Goal: Task Accomplishment & Management: Use online tool/utility

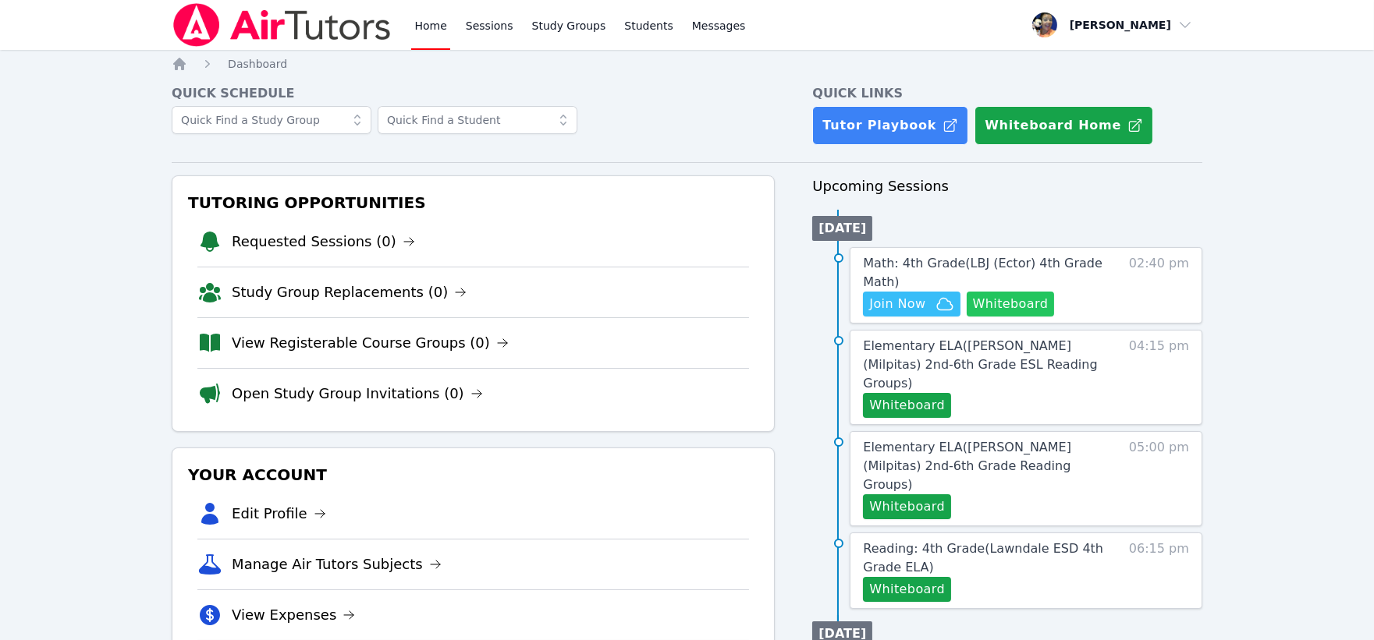
click at [1016, 298] on button "Whiteboard" at bounding box center [1011, 304] width 88 height 25
click at [1046, 265] on span "Math: 4th Grade ( LBJ (Ector) 4th Grade Math )" at bounding box center [982, 273] width 239 height 34
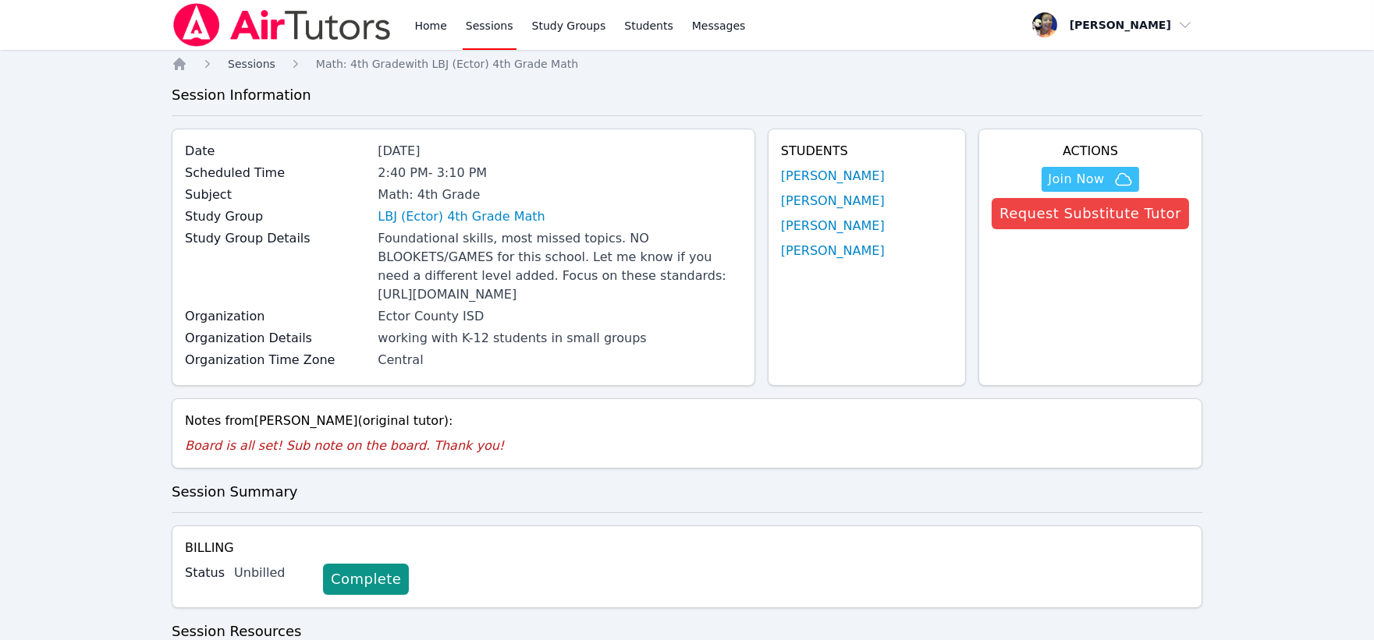
click at [239, 64] on span "Sessions" at bounding box center [252, 64] width 48 height 12
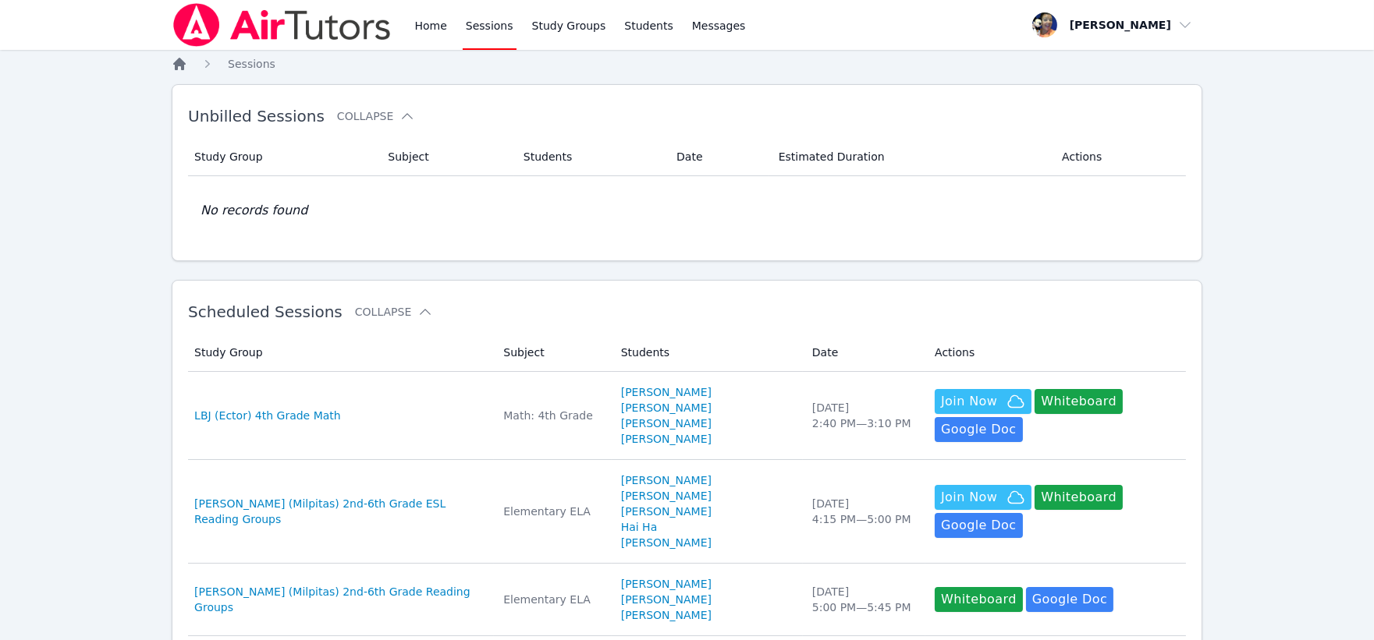
click at [178, 68] on icon "Breadcrumb" at bounding box center [180, 64] width 16 height 16
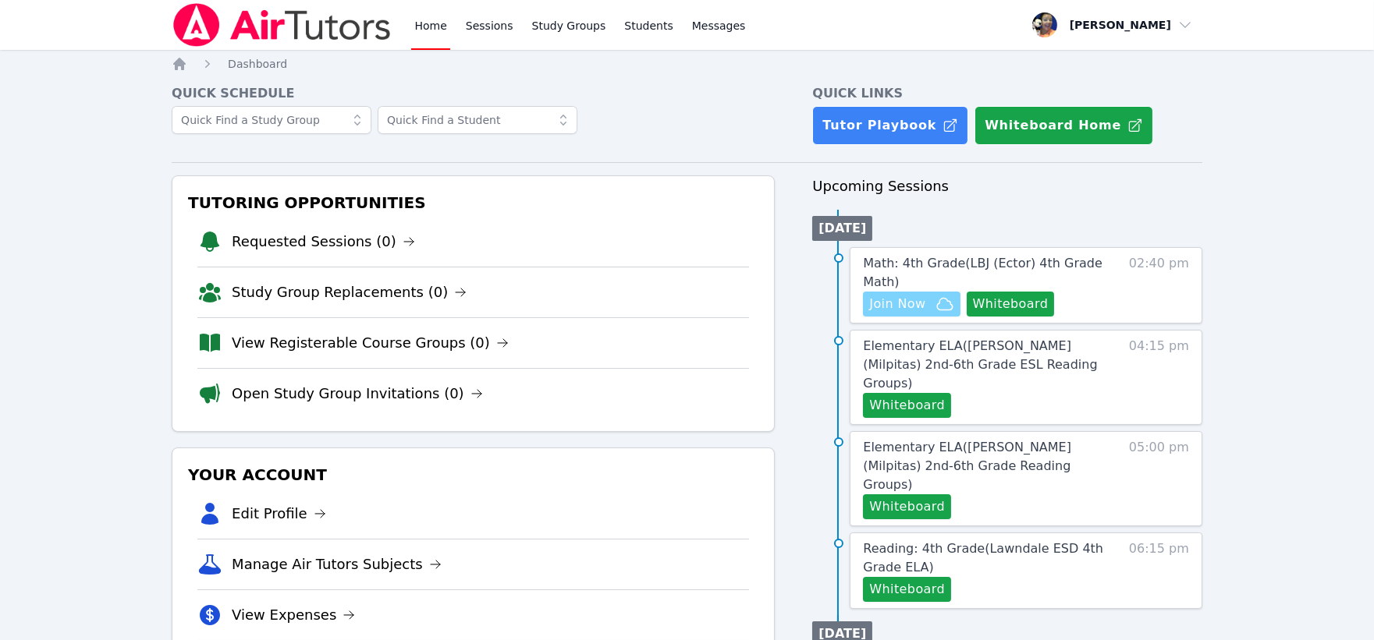
click at [896, 302] on span "Join Now" at bounding box center [897, 304] width 56 height 19
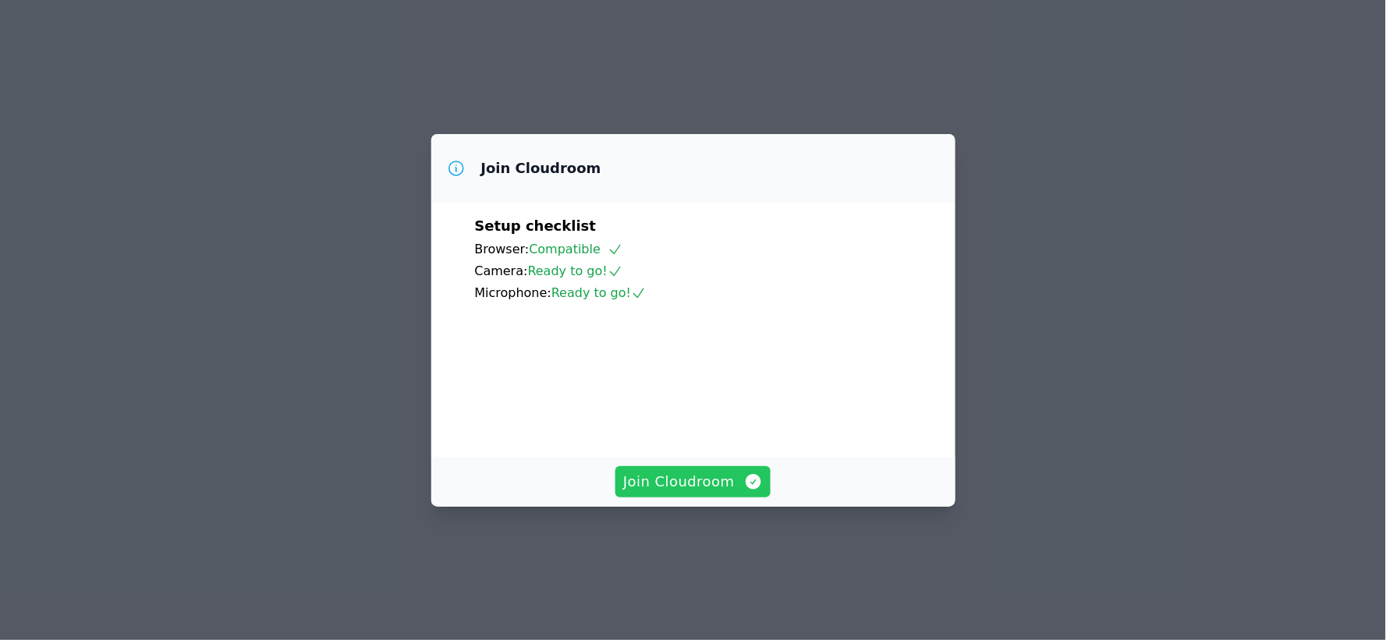
click at [680, 498] on button "Join Cloudroom" at bounding box center [692, 481] width 155 height 31
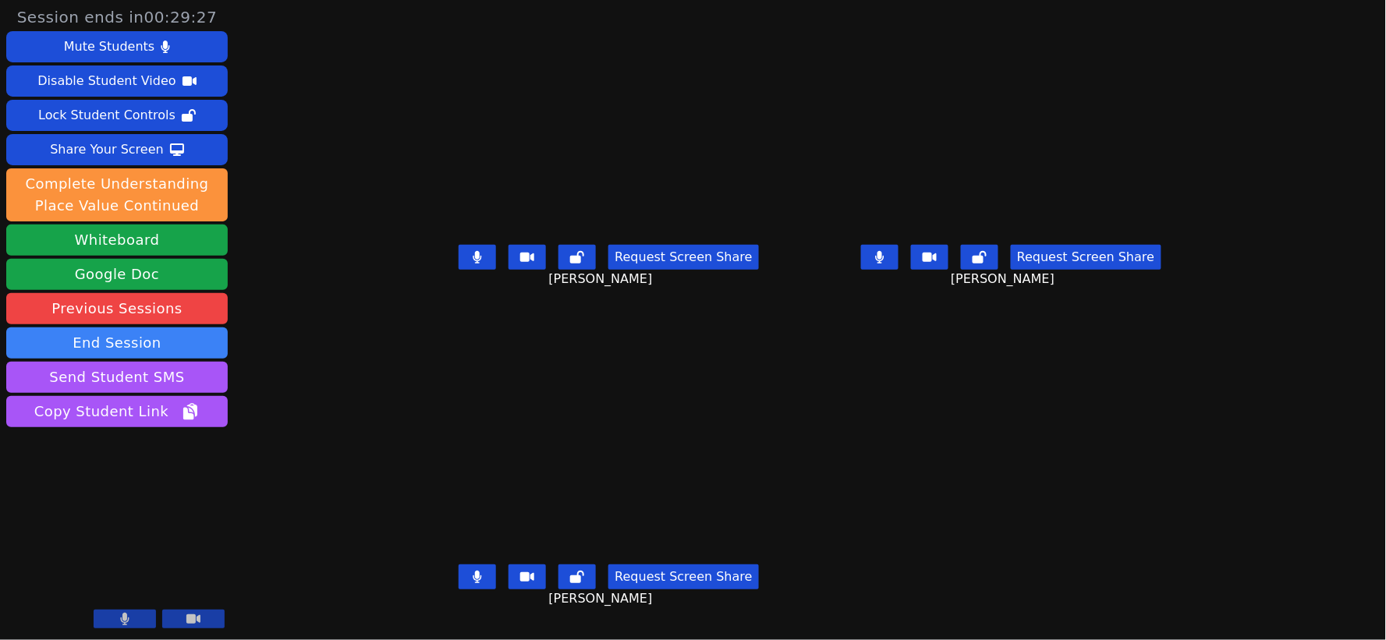
click at [459, 581] on button at bounding box center [477, 577] width 37 height 25
click at [474, 584] on icon at bounding box center [478, 577] width 9 height 12
click at [885, 264] on icon at bounding box center [879, 257] width 9 height 12
click at [470, 584] on icon at bounding box center [478, 577] width 16 height 12
click at [474, 584] on icon at bounding box center [478, 577] width 9 height 12
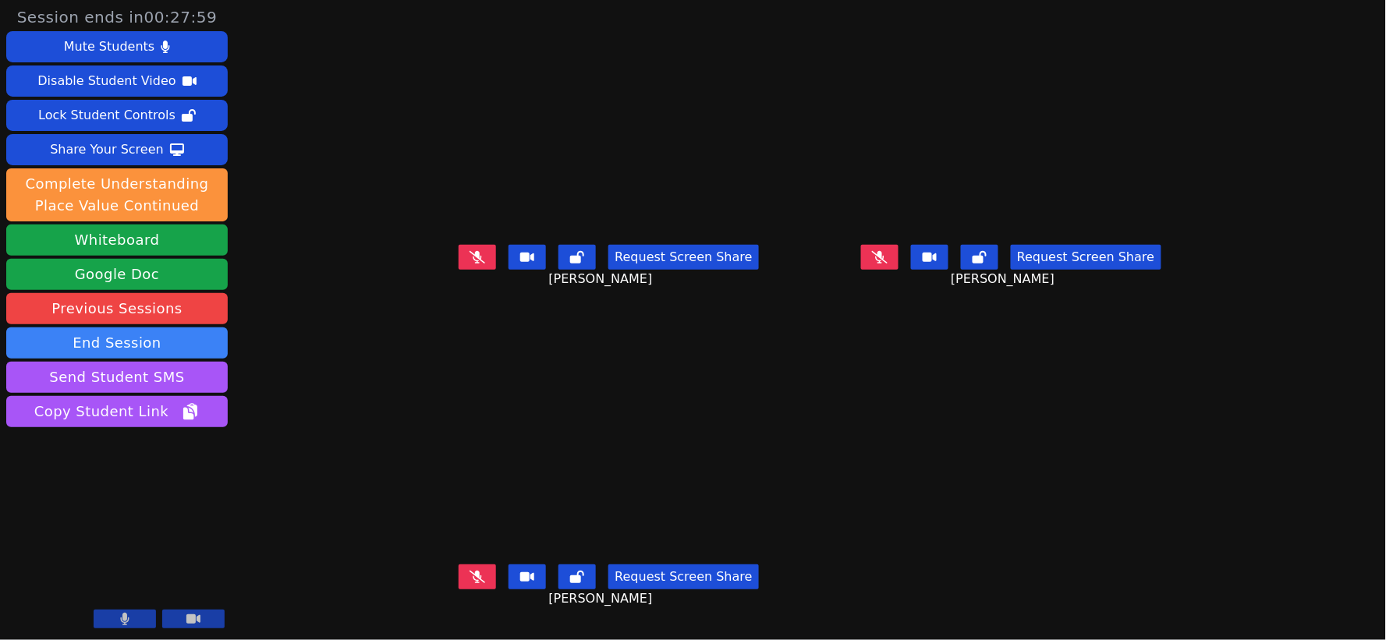
click at [888, 264] on icon at bounding box center [880, 257] width 16 height 12
click at [885, 264] on icon at bounding box center [879, 257] width 9 height 12
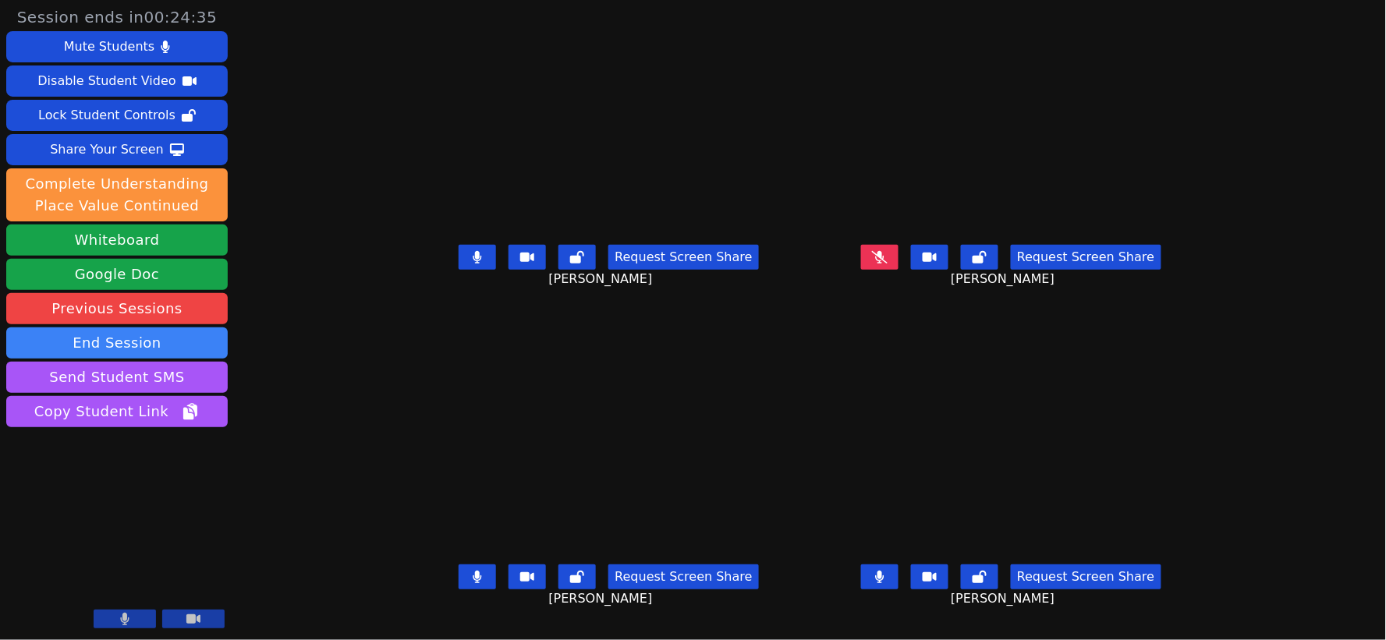
click at [474, 264] on icon at bounding box center [478, 257] width 9 height 12
click at [474, 584] on icon at bounding box center [478, 577] width 9 height 12
click at [126, 41] on div "Mute Students" at bounding box center [109, 46] width 90 height 25
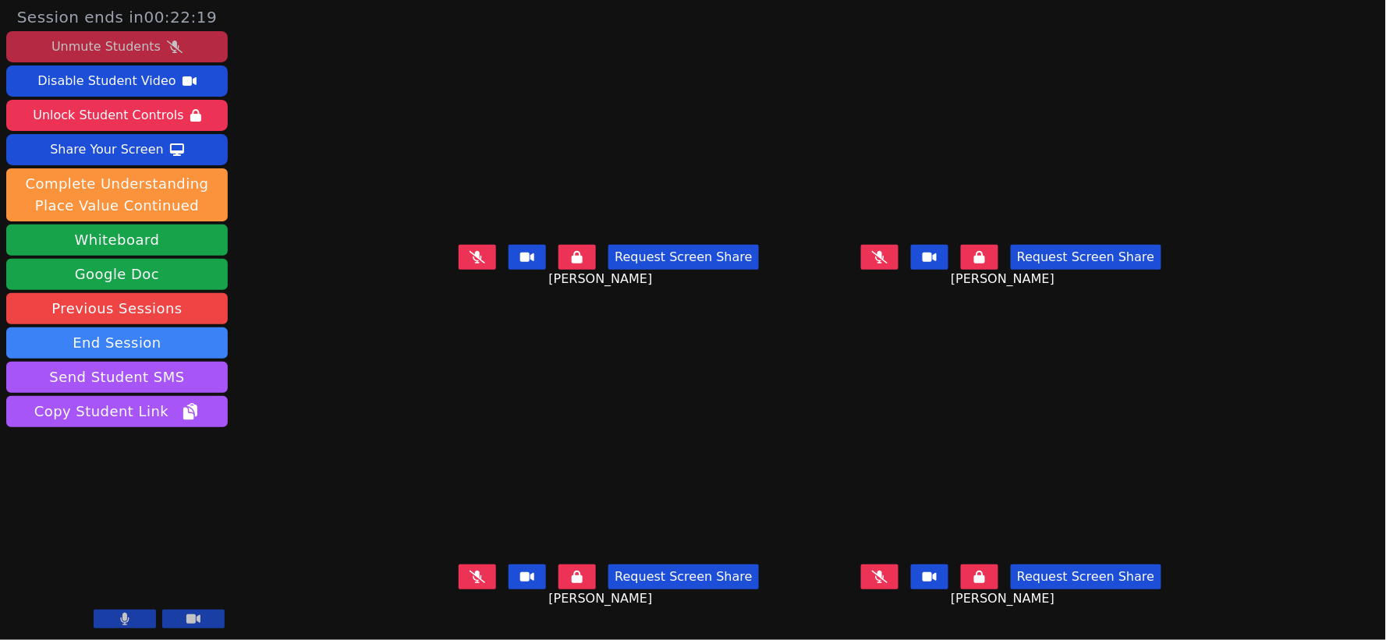
click at [111, 55] on div "Unmute Students" at bounding box center [105, 46] width 109 height 25
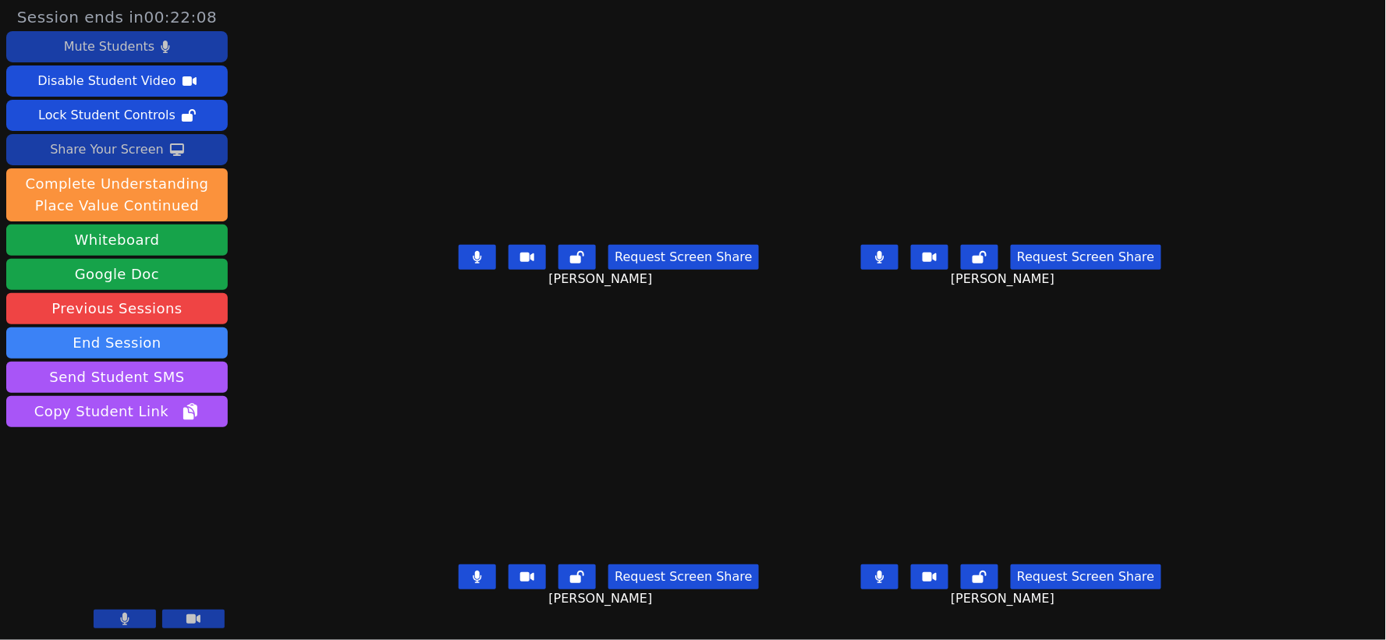
click at [131, 149] on div "Share Your Screen" at bounding box center [107, 149] width 114 height 25
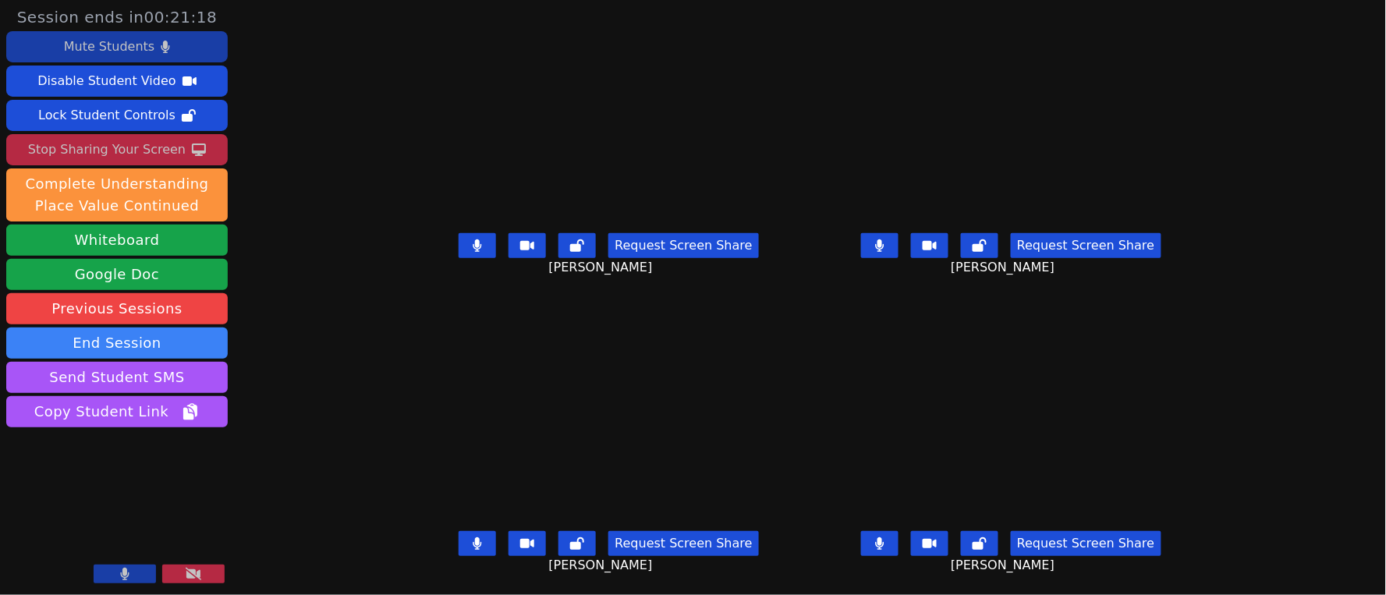
click at [112, 51] on div "Mute Students" at bounding box center [109, 46] width 90 height 25
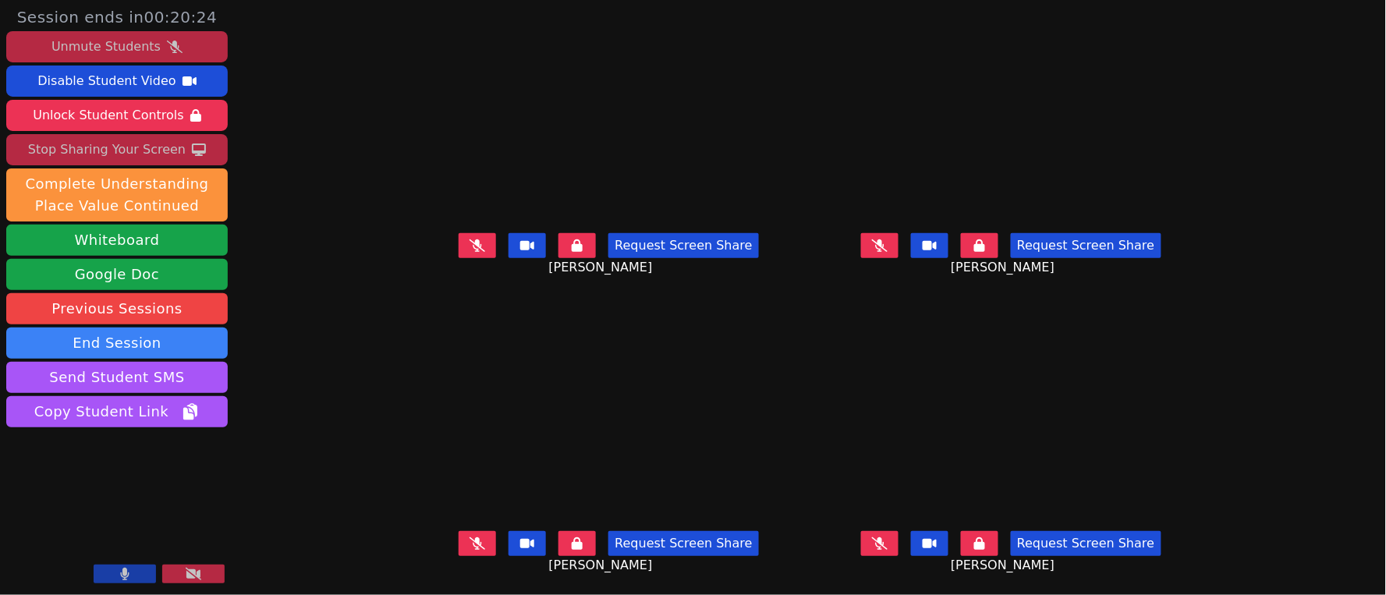
click at [133, 55] on div "Unmute Students" at bounding box center [105, 46] width 109 height 25
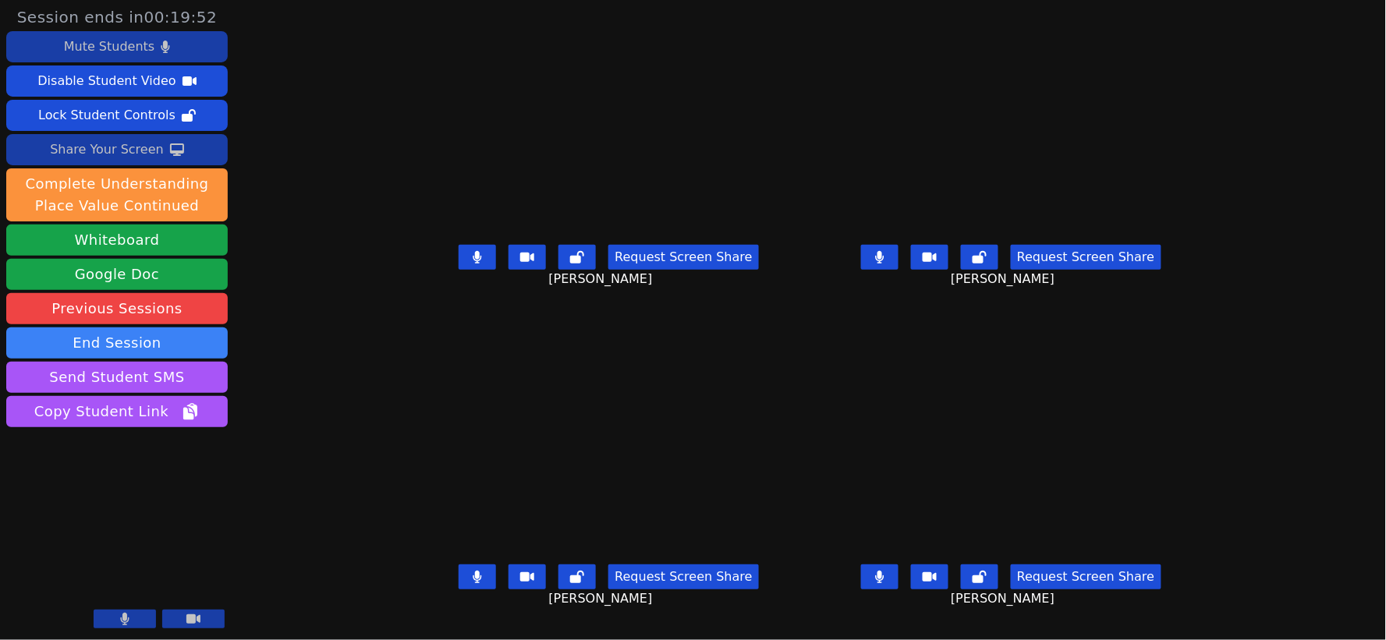
click at [474, 584] on icon at bounding box center [478, 577] width 9 height 12
click at [470, 584] on icon at bounding box center [478, 577] width 16 height 12
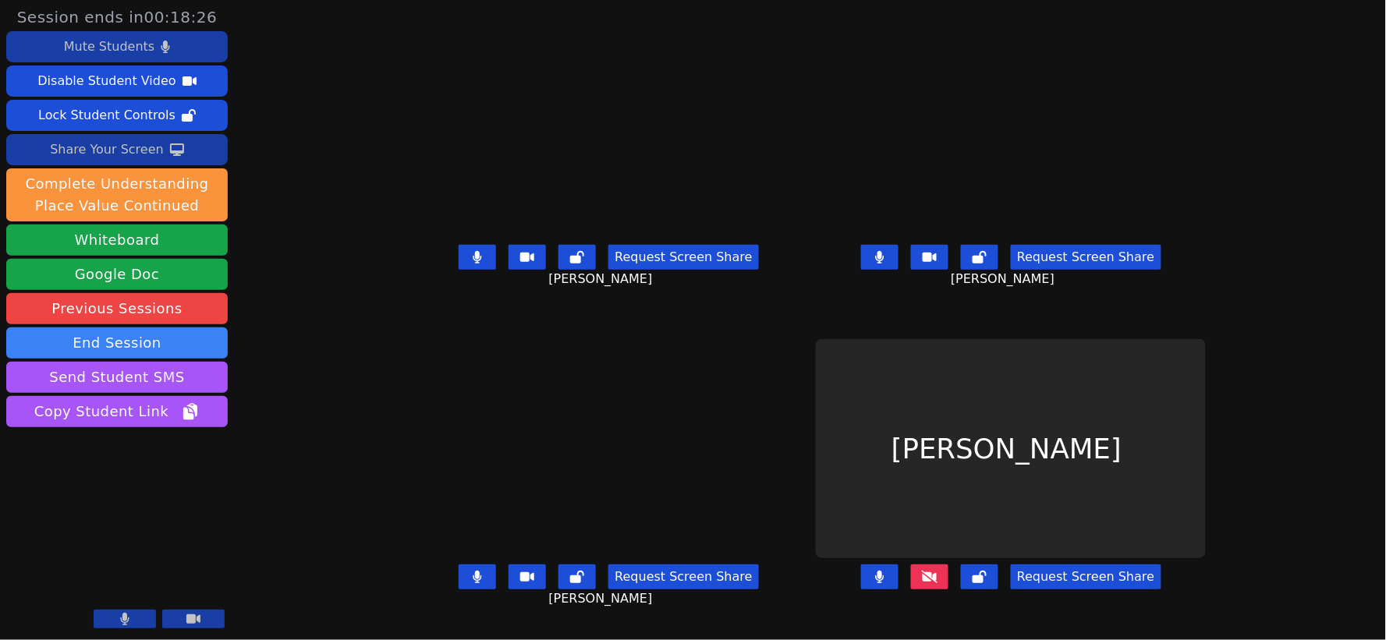
click at [938, 584] on icon at bounding box center [930, 577] width 16 height 12
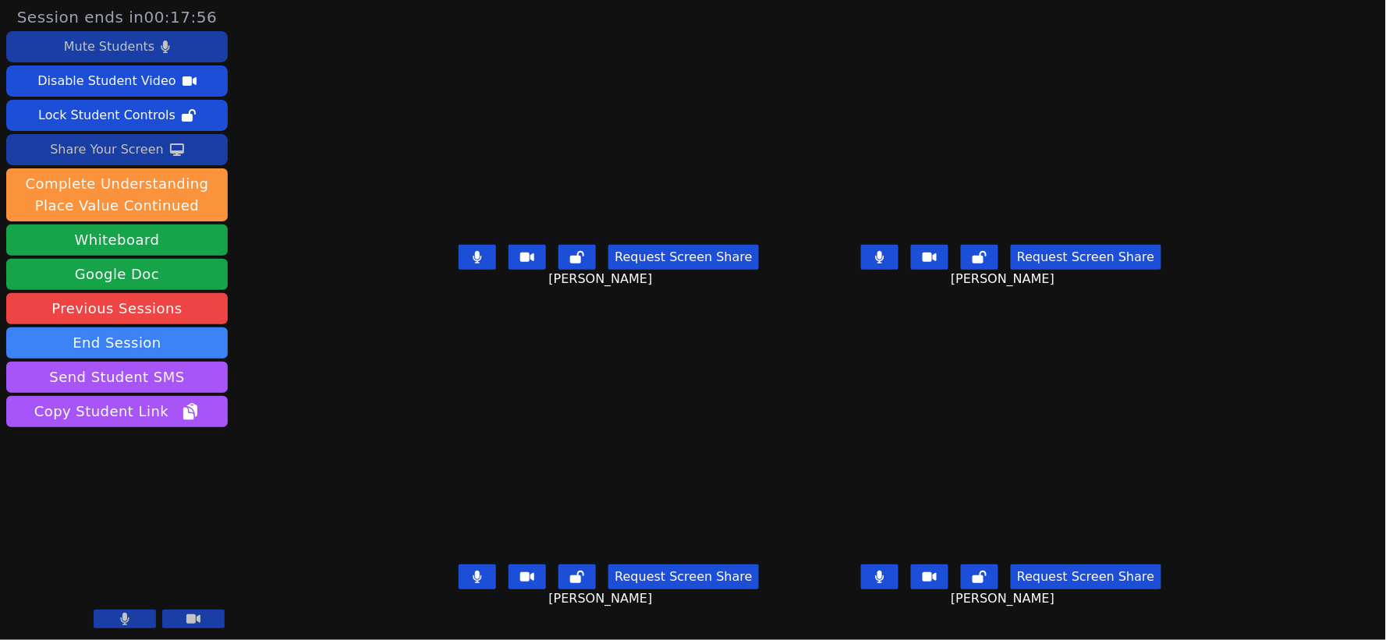
click at [82, 52] on div "Mute Students" at bounding box center [109, 46] width 90 height 25
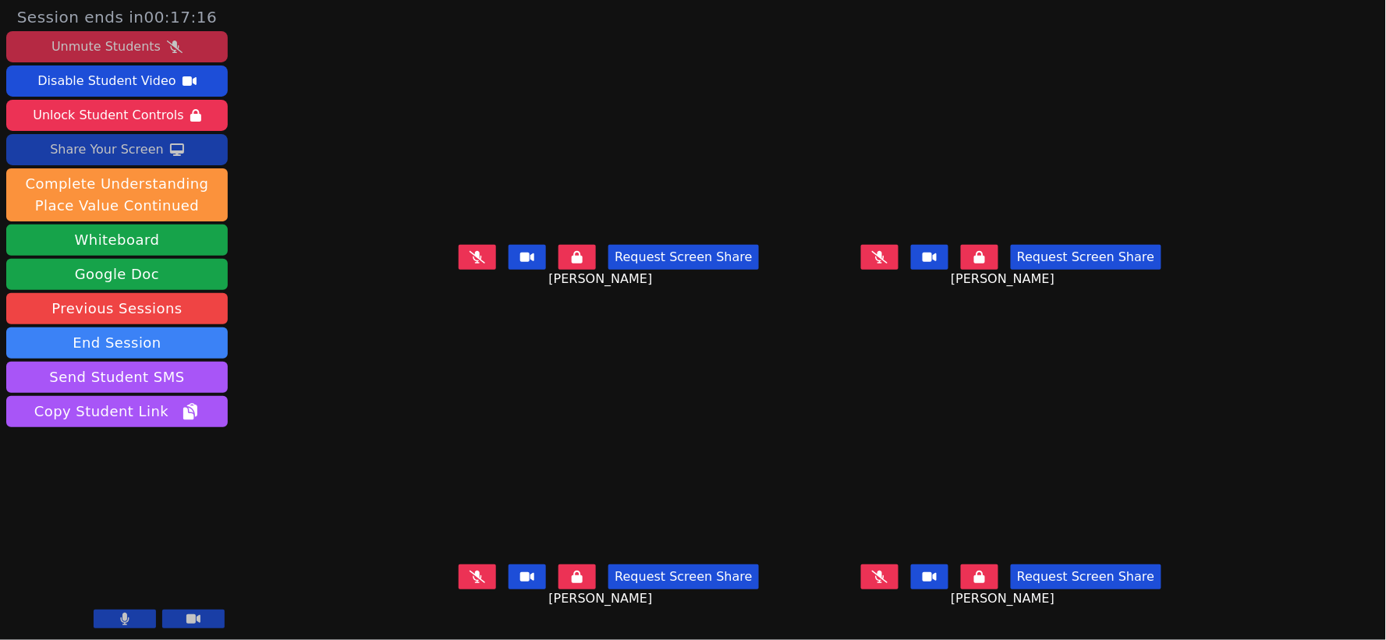
click at [112, 40] on div "Unmute Students" at bounding box center [105, 46] width 109 height 25
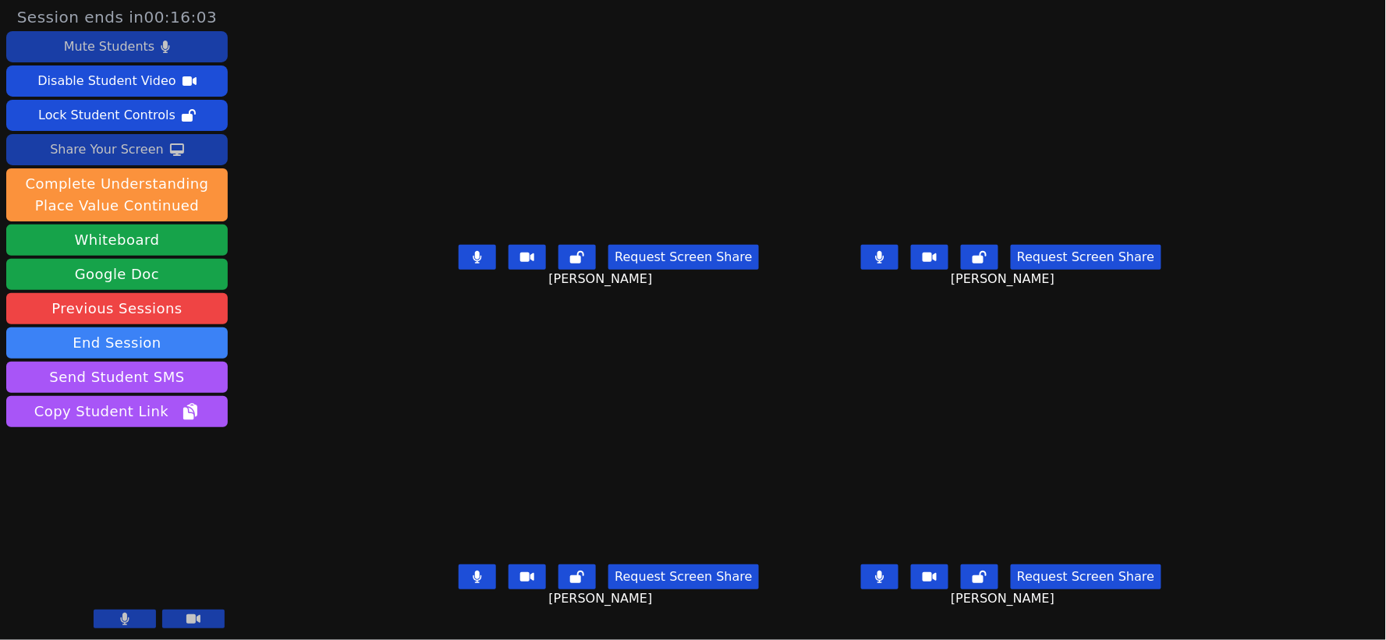
click at [899, 590] on button at bounding box center [879, 577] width 37 height 25
click at [474, 584] on icon at bounding box center [478, 577] width 9 height 12
click at [470, 584] on icon at bounding box center [478, 577] width 16 height 12
click at [899, 590] on button at bounding box center [879, 577] width 37 height 25
click at [470, 264] on icon at bounding box center [478, 257] width 16 height 12
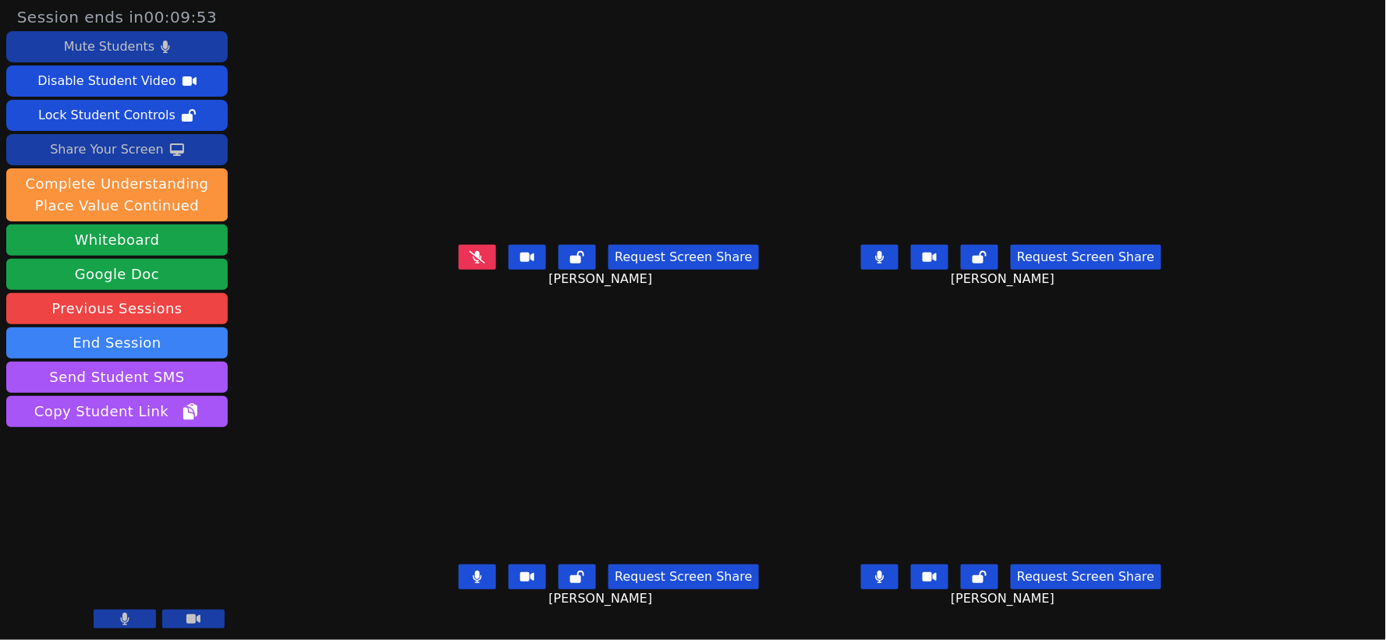
click at [885, 264] on icon at bounding box center [880, 257] width 9 height 12
click at [459, 579] on button at bounding box center [477, 577] width 37 height 25
click at [899, 590] on button at bounding box center [879, 577] width 37 height 25
click at [459, 579] on button at bounding box center [477, 577] width 37 height 25
click at [122, 146] on div "Share Your Screen" at bounding box center [107, 149] width 114 height 25
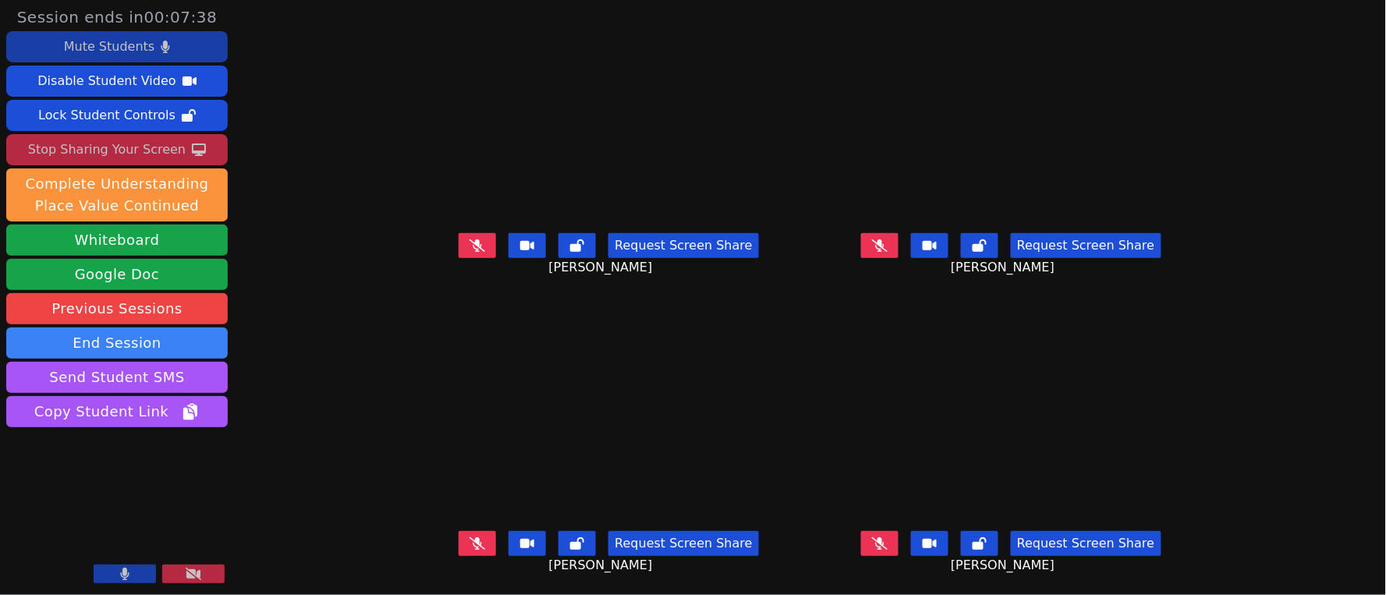
click at [899, 532] on button at bounding box center [879, 543] width 37 height 25
click at [888, 246] on icon at bounding box center [880, 245] width 16 height 12
click at [470, 242] on icon at bounding box center [478, 245] width 16 height 12
click at [885, 538] on icon at bounding box center [879, 543] width 9 height 12
click at [899, 247] on button at bounding box center [879, 245] width 37 height 25
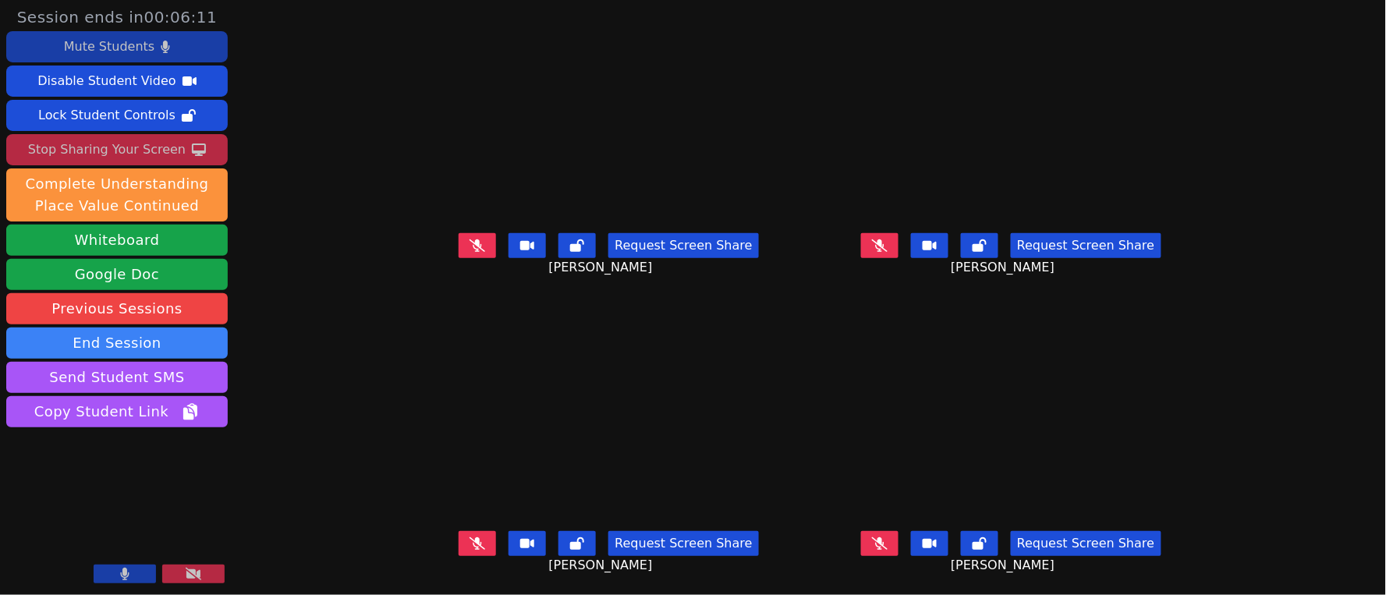
click at [470, 542] on icon at bounding box center [478, 543] width 16 height 12
click at [459, 544] on button at bounding box center [477, 543] width 37 height 25
drag, startPoint x: 915, startPoint y: 544, endPoint x: 909, endPoint y: 537, distance: 9.4
click at [888, 542] on icon at bounding box center [880, 543] width 16 height 12
click at [885, 544] on icon at bounding box center [880, 543] width 9 height 12
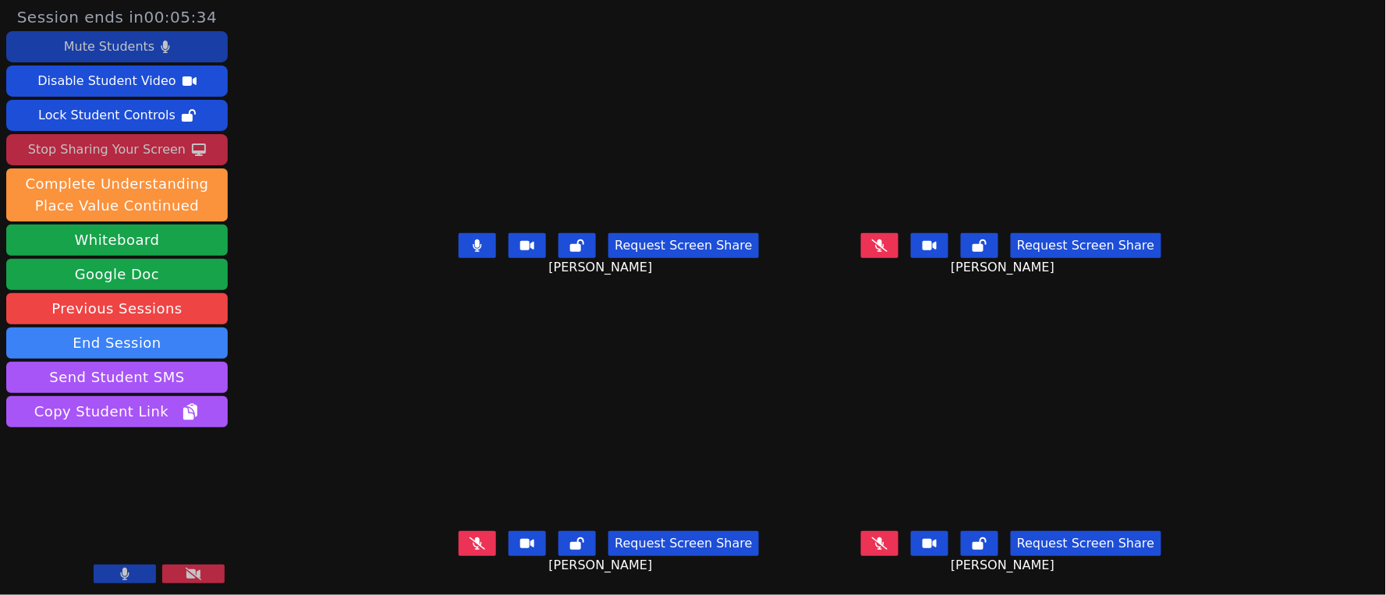
click at [888, 245] on icon at bounding box center [880, 245] width 16 height 12
click at [470, 544] on icon at bounding box center [478, 543] width 16 height 12
click at [888, 541] on icon at bounding box center [880, 543] width 16 height 12
click at [459, 250] on button at bounding box center [477, 245] width 37 height 25
click at [899, 244] on button at bounding box center [879, 245] width 37 height 25
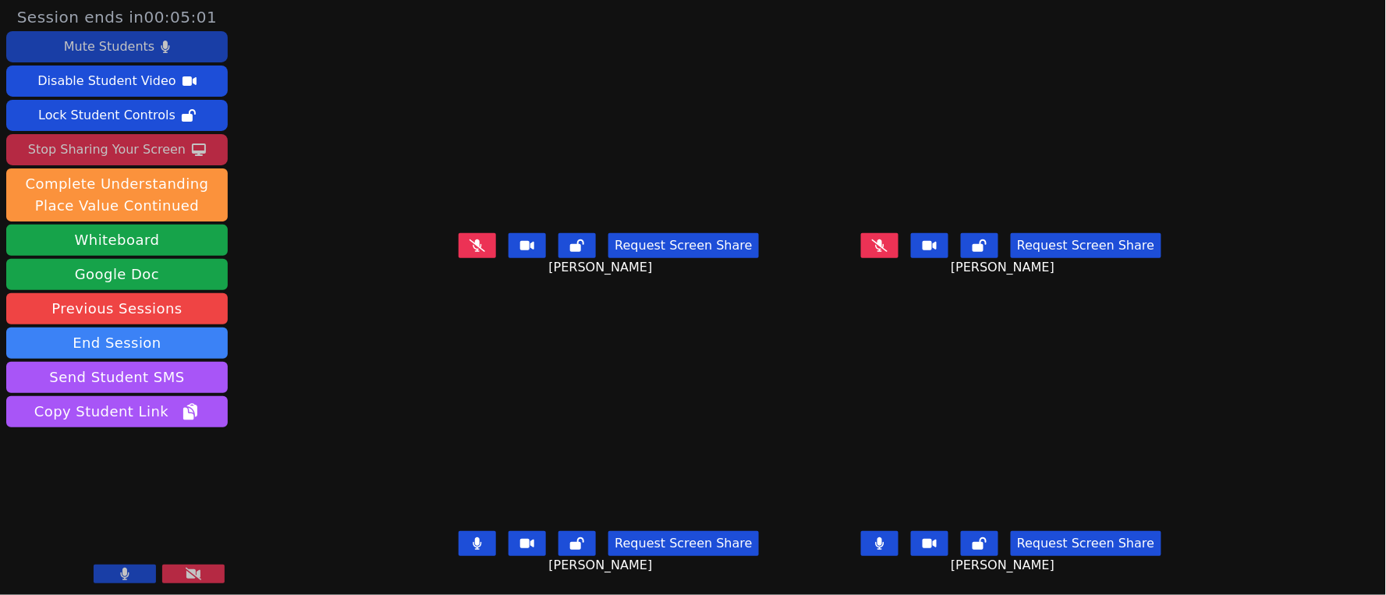
click at [899, 541] on button at bounding box center [879, 543] width 37 height 25
click at [473, 240] on icon at bounding box center [477, 245] width 9 height 12
click at [570, 246] on icon at bounding box center [577, 245] width 14 height 12
click at [470, 547] on icon at bounding box center [478, 543] width 16 height 12
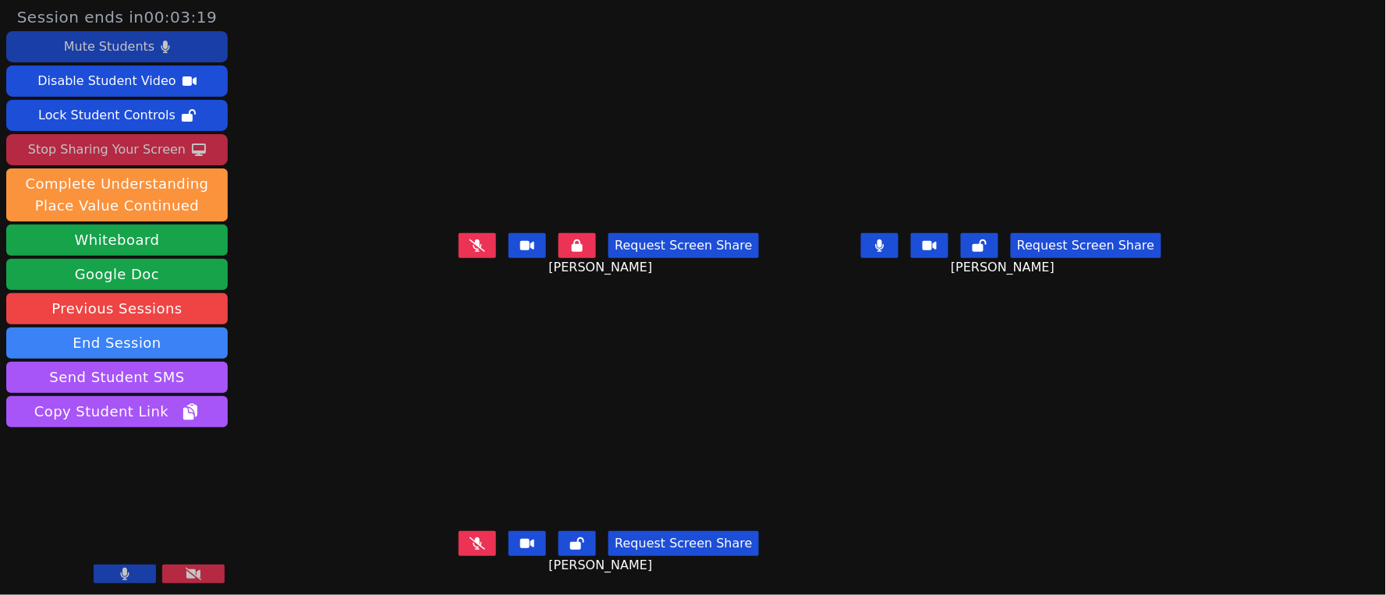
click at [520, 247] on icon at bounding box center [527, 245] width 14 height 9
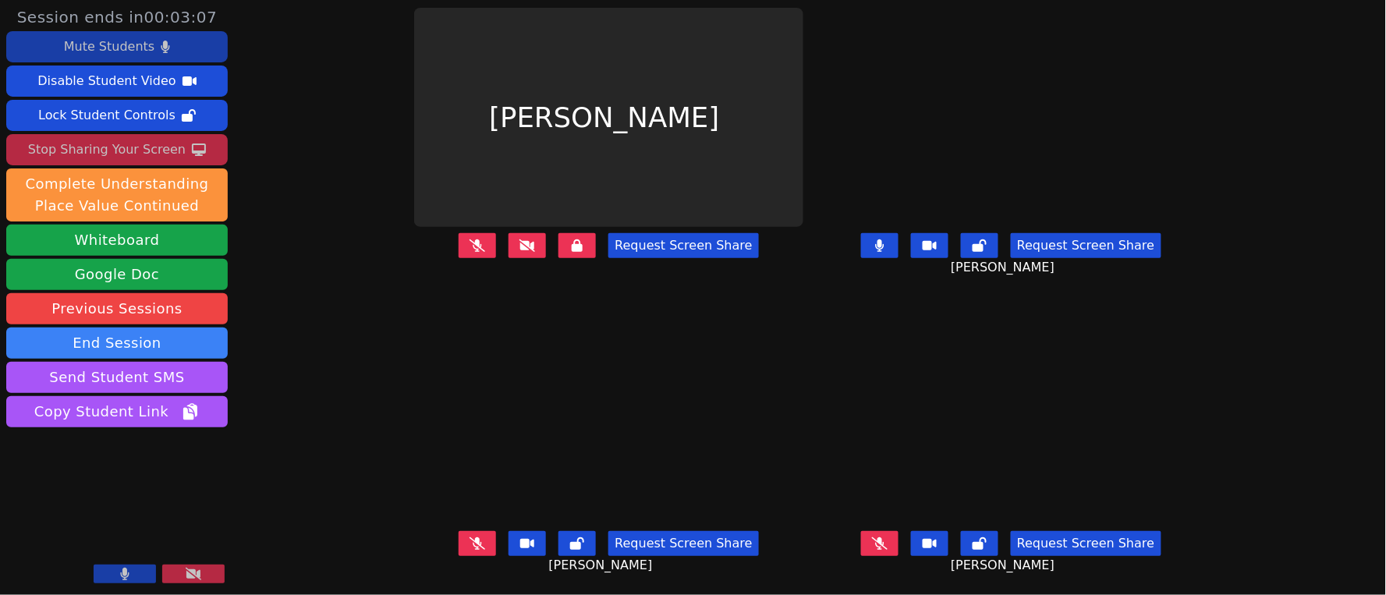
click at [520, 243] on icon at bounding box center [528, 245] width 16 height 12
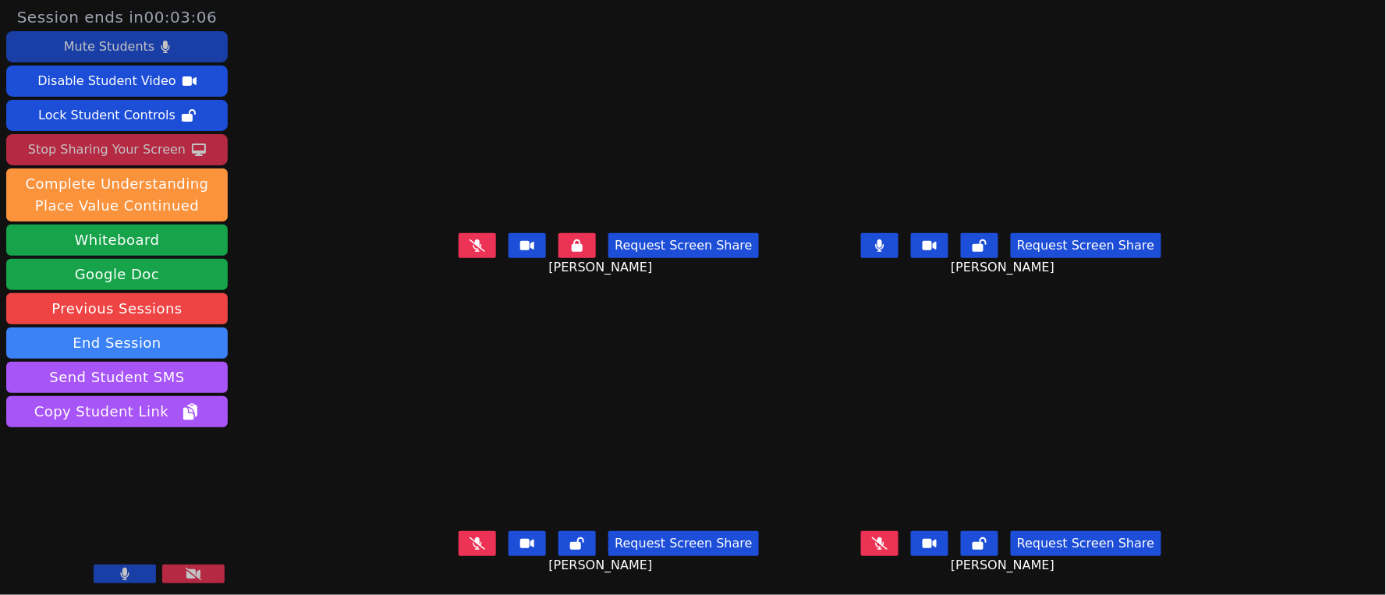
click at [470, 245] on icon at bounding box center [478, 245] width 16 height 12
click at [474, 246] on icon at bounding box center [478, 245] width 9 height 12
click at [470, 250] on icon at bounding box center [478, 245] width 16 height 12
click at [888, 548] on icon at bounding box center [880, 543] width 16 height 12
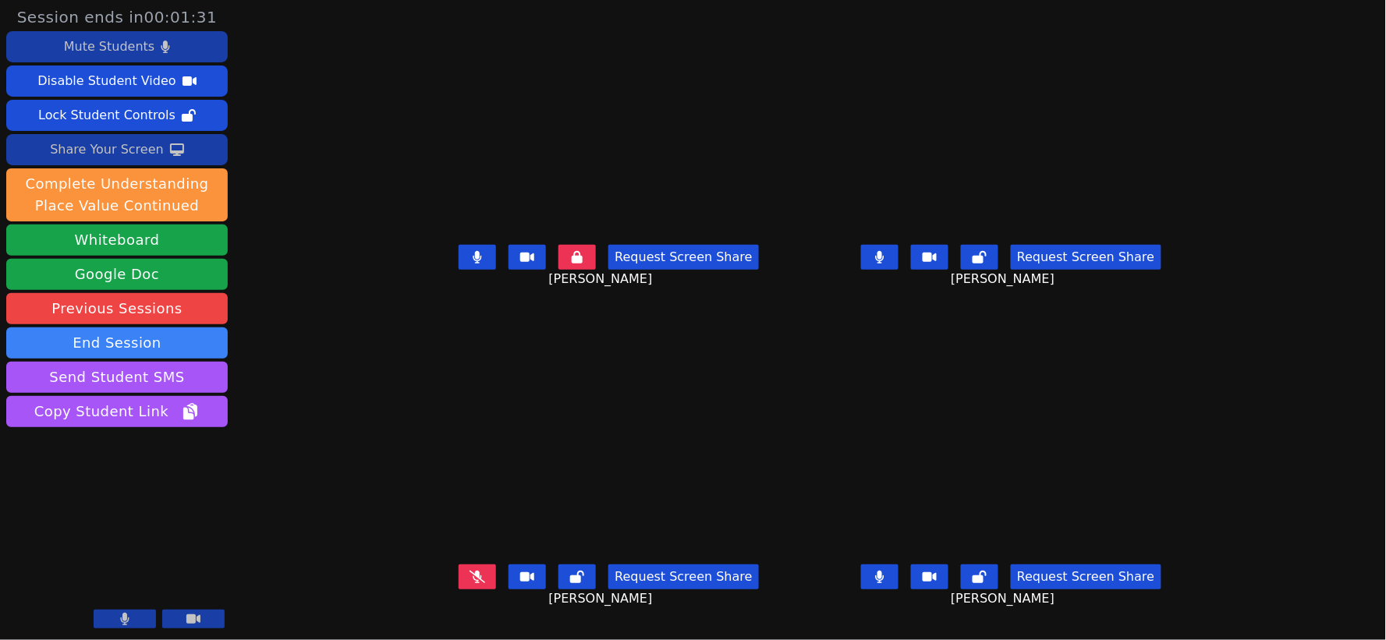
click at [470, 583] on icon at bounding box center [478, 577] width 16 height 12
click at [130, 49] on div "Mute Students" at bounding box center [109, 46] width 90 height 25
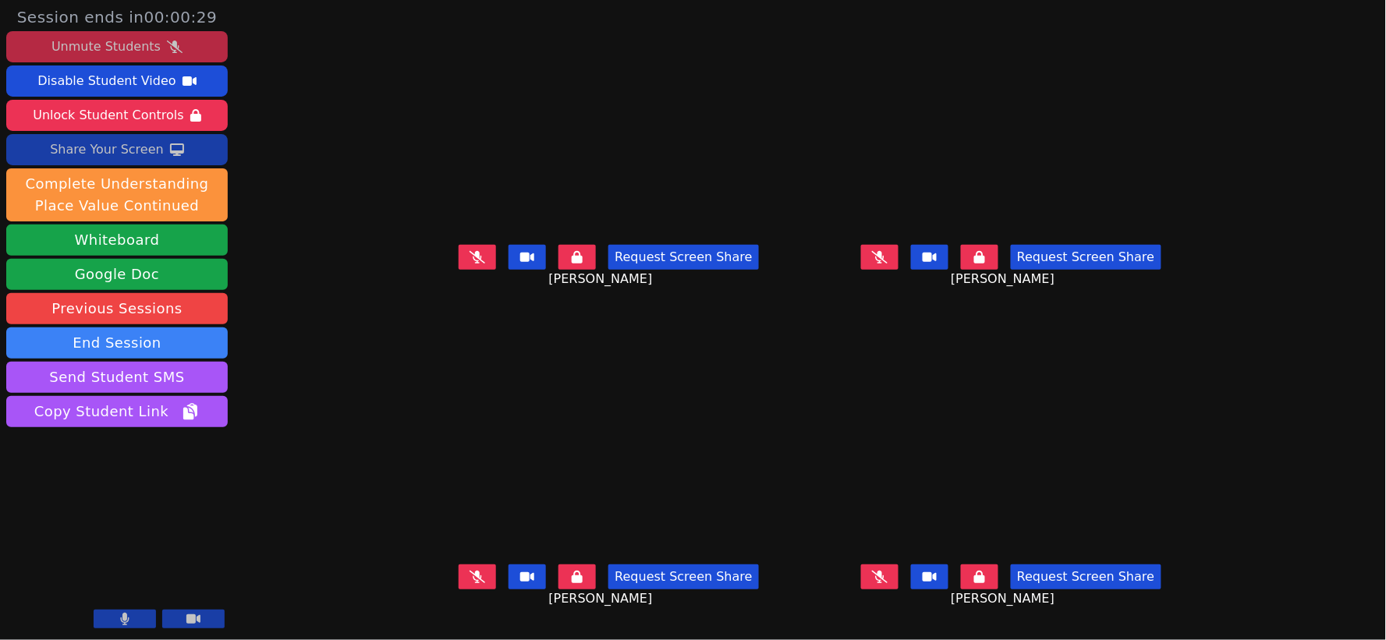
click at [888, 264] on icon at bounding box center [880, 257] width 16 height 12
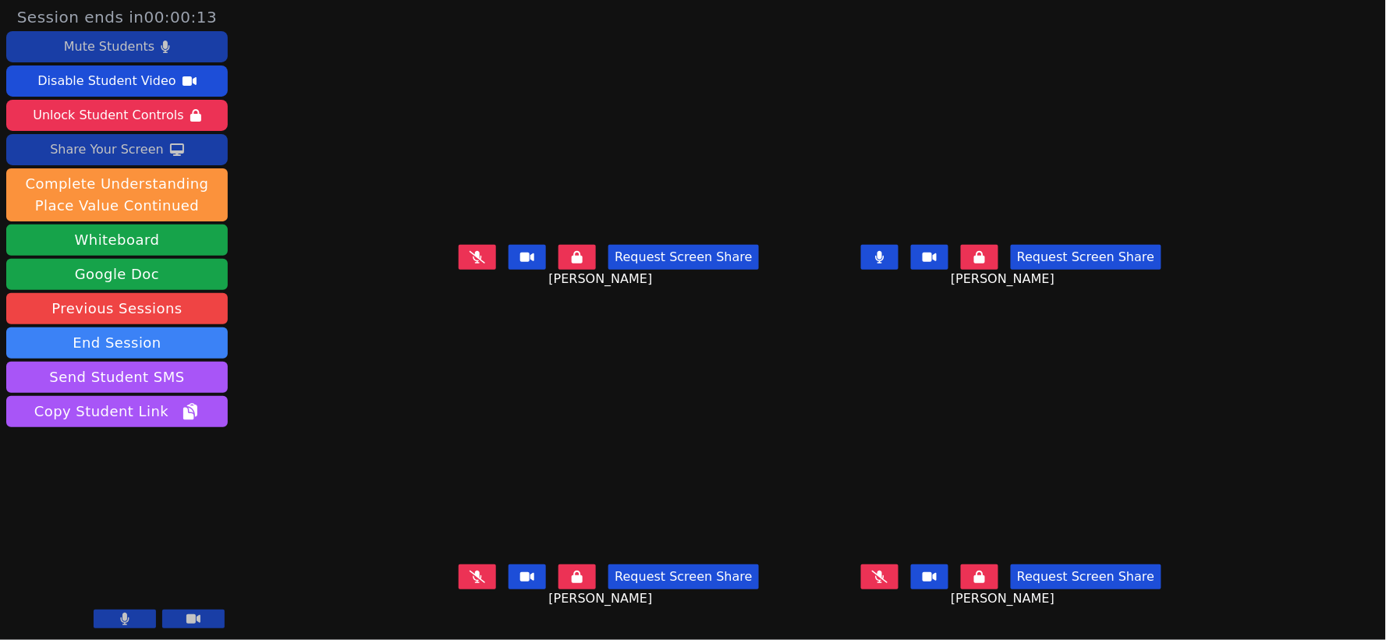
click at [888, 584] on icon at bounding box center [880, 577] width 16 height 12
click at [470, 264] on icon at bounding box center [478, 257] width 16 height 12
click at [470, 584] on icon at bounding box center [478, 577] width 16 height 12
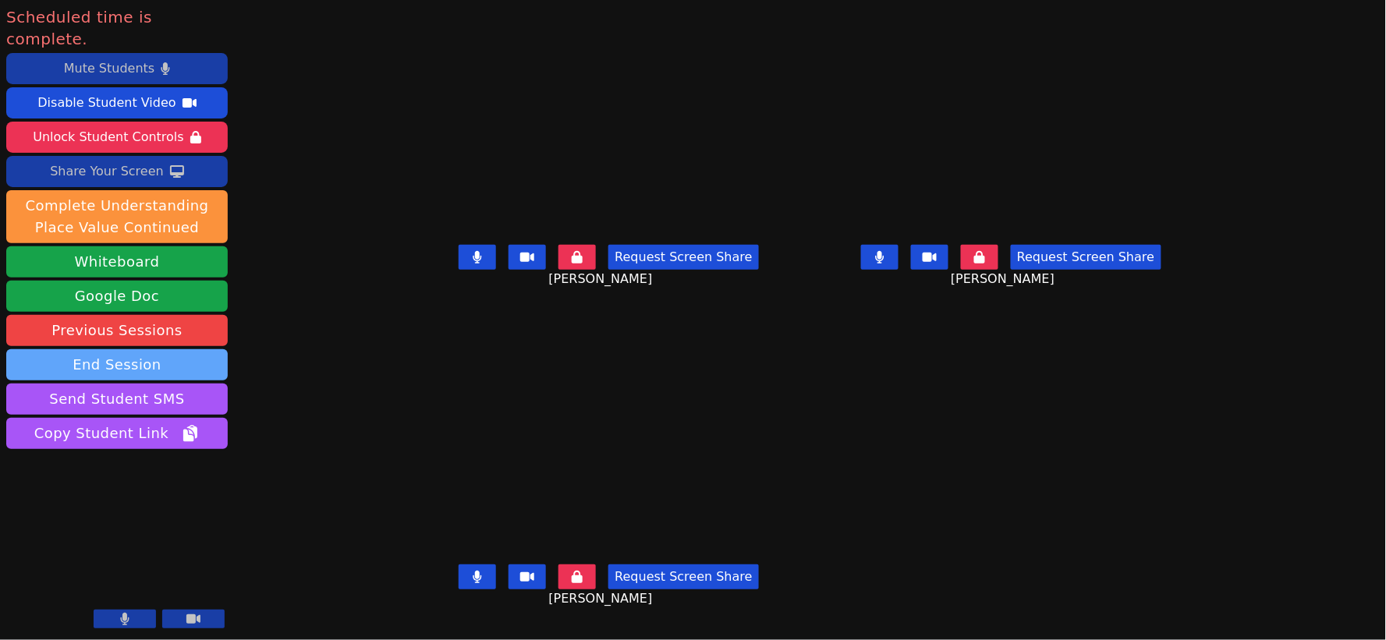
click at [166, 349] on button "End Session" at bounding box center [117, 364] width 222 height 31
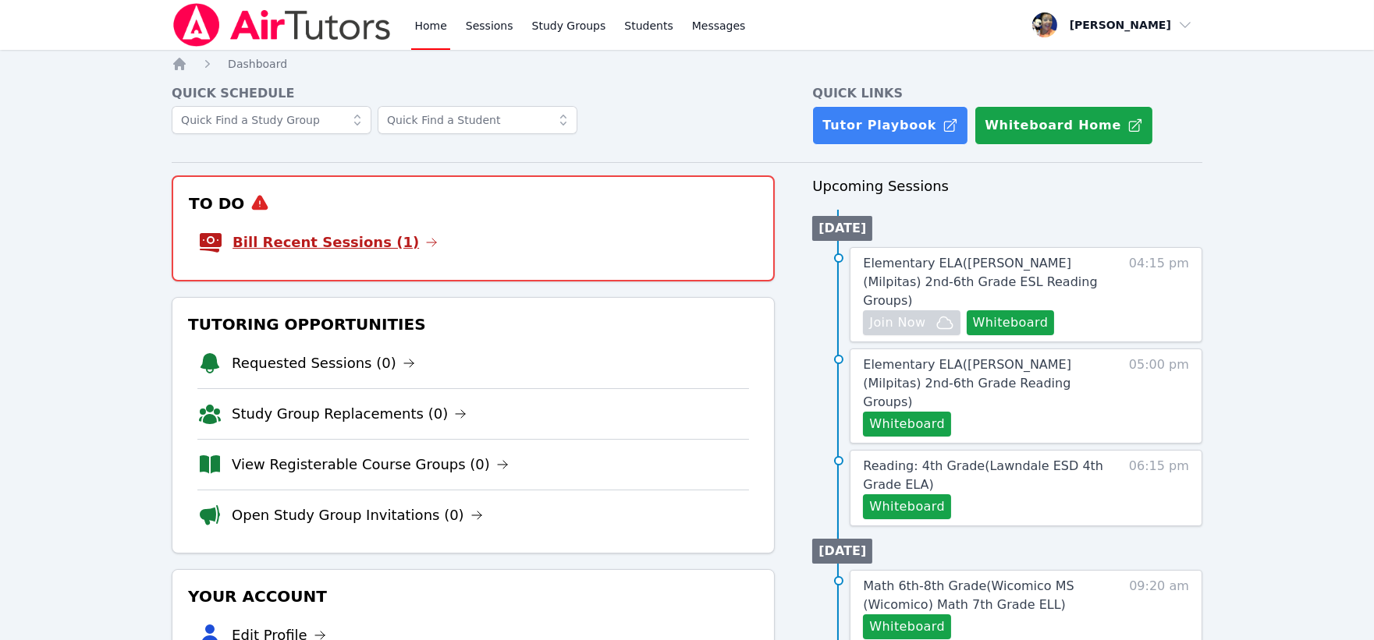
click at [369, 237] on link "Bill Recent Sessions (1)" at bounding box center [334, 243] width 205 height 22
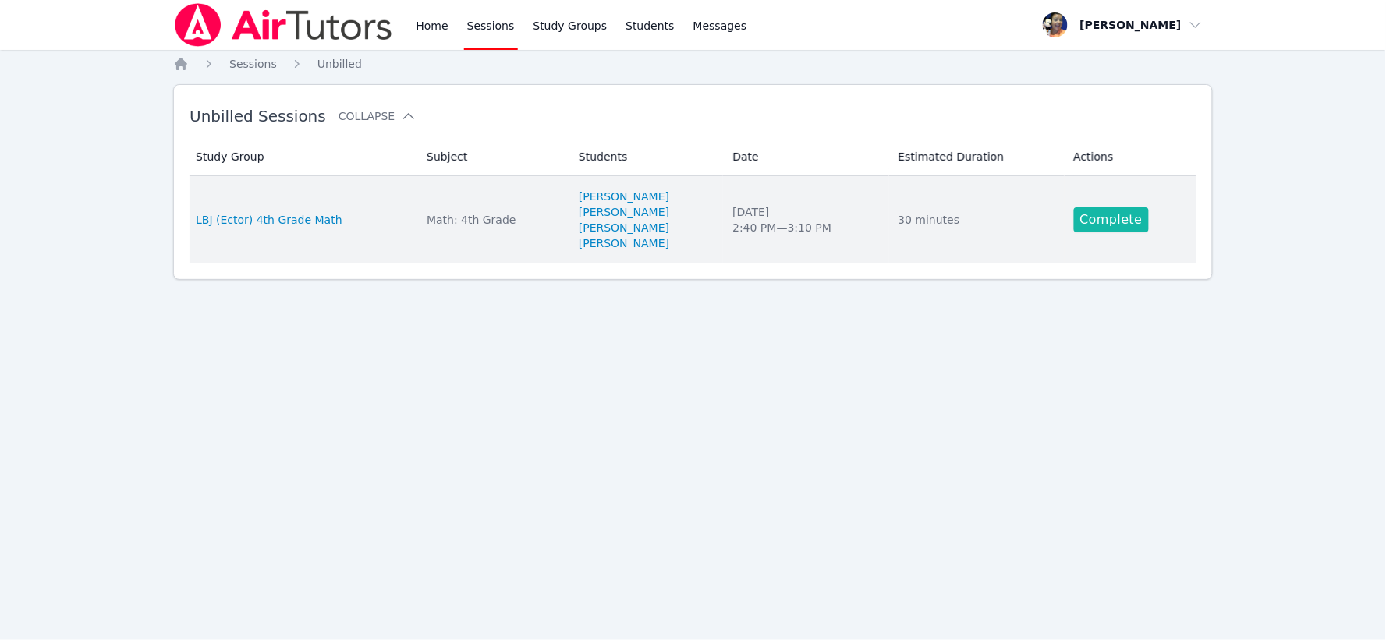
click at [1114, 211] on link "Complete" at bounding box center [1111, 220] width 75 height 25
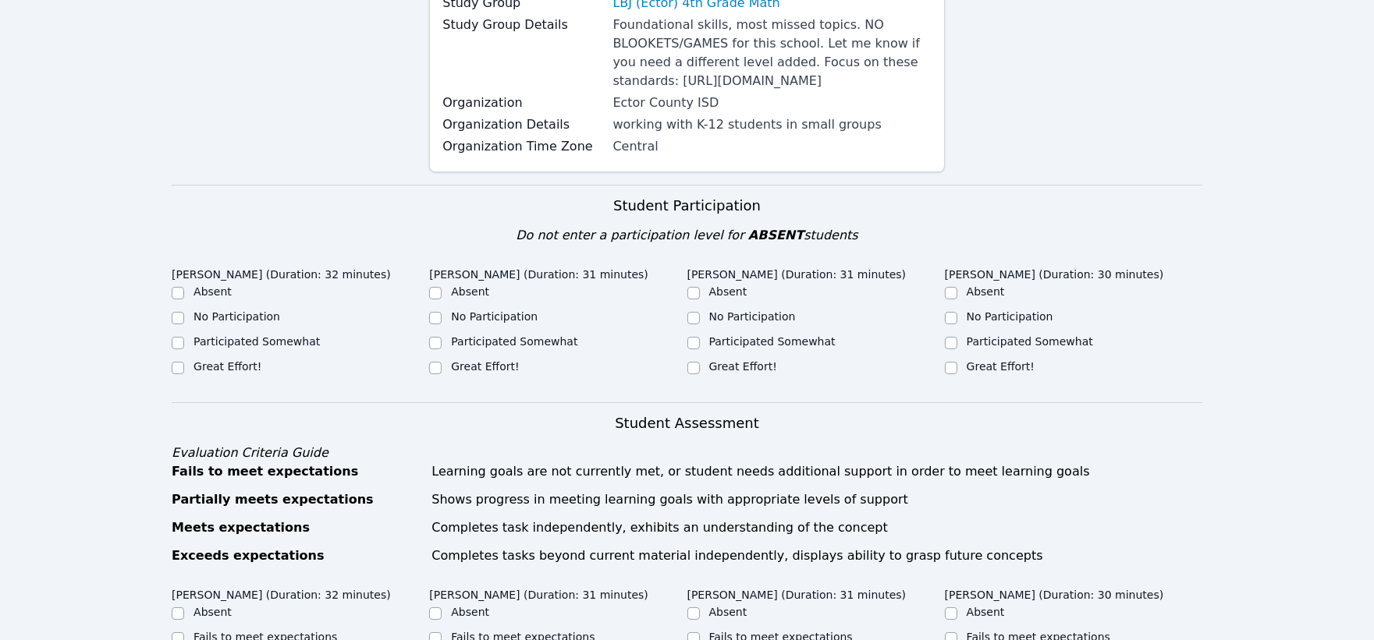
scroll to position [346, 0]
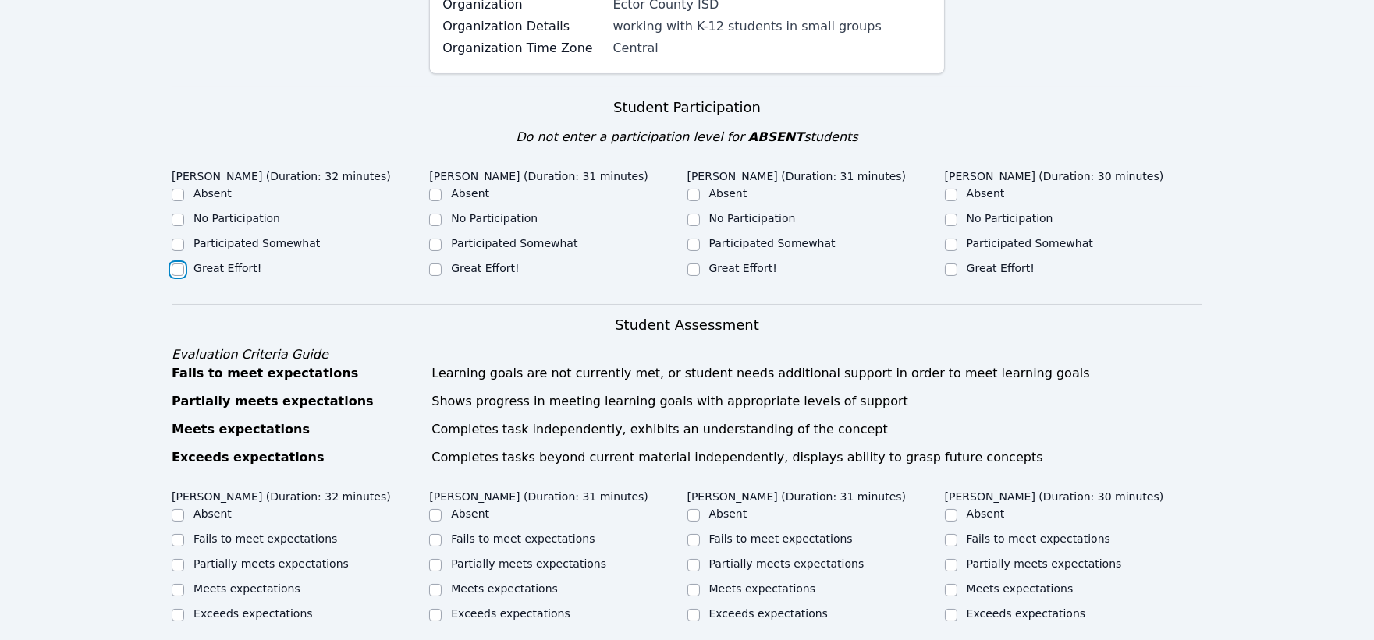
click at [175, 276] on input "Great Effort!" at bounding box center [178, 270] width 12 height 12
checkbox input "true"
click at [434, 276] on input "Great Effort!" at bounding box center [435, 270] width 12 height 12
checkbox input "true"
click at [690, 276] on input "Great Effort!" at bounding box center [693, 270] width 12 height 12
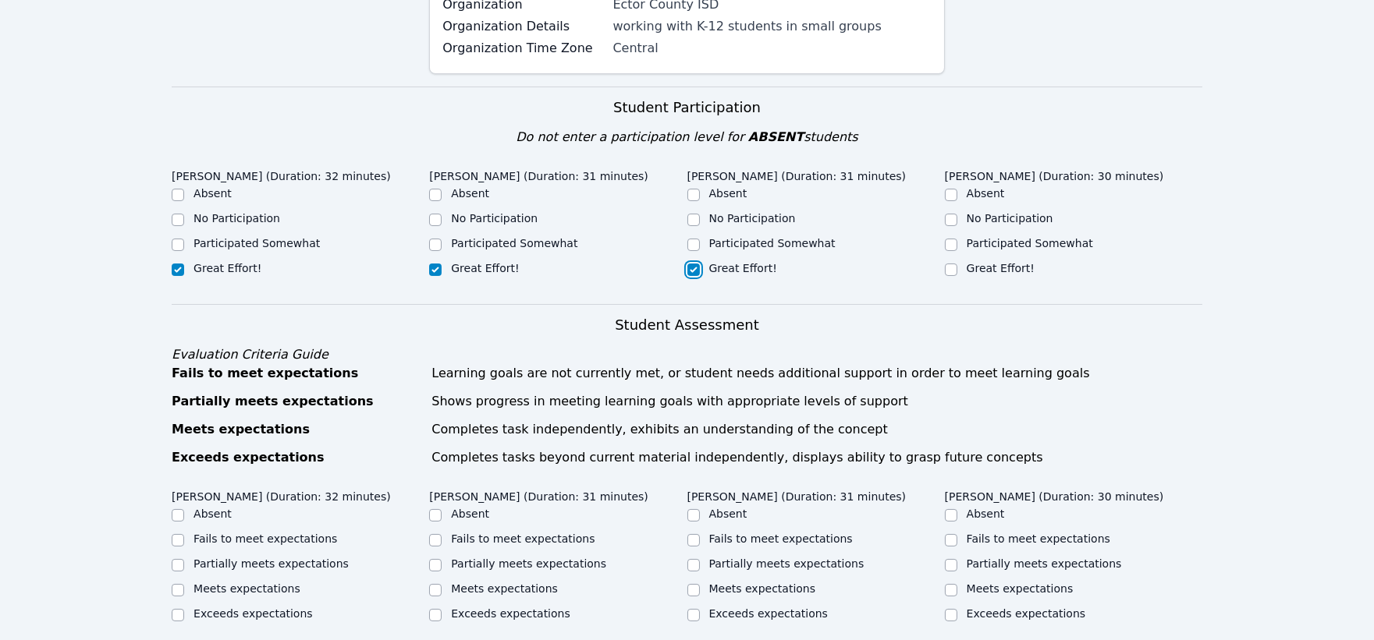
checkbox input "true"
click at [954, 276] on input "Great Effort!" at bounding box center [951, 270] width 12 height 12
checkbox input "true"
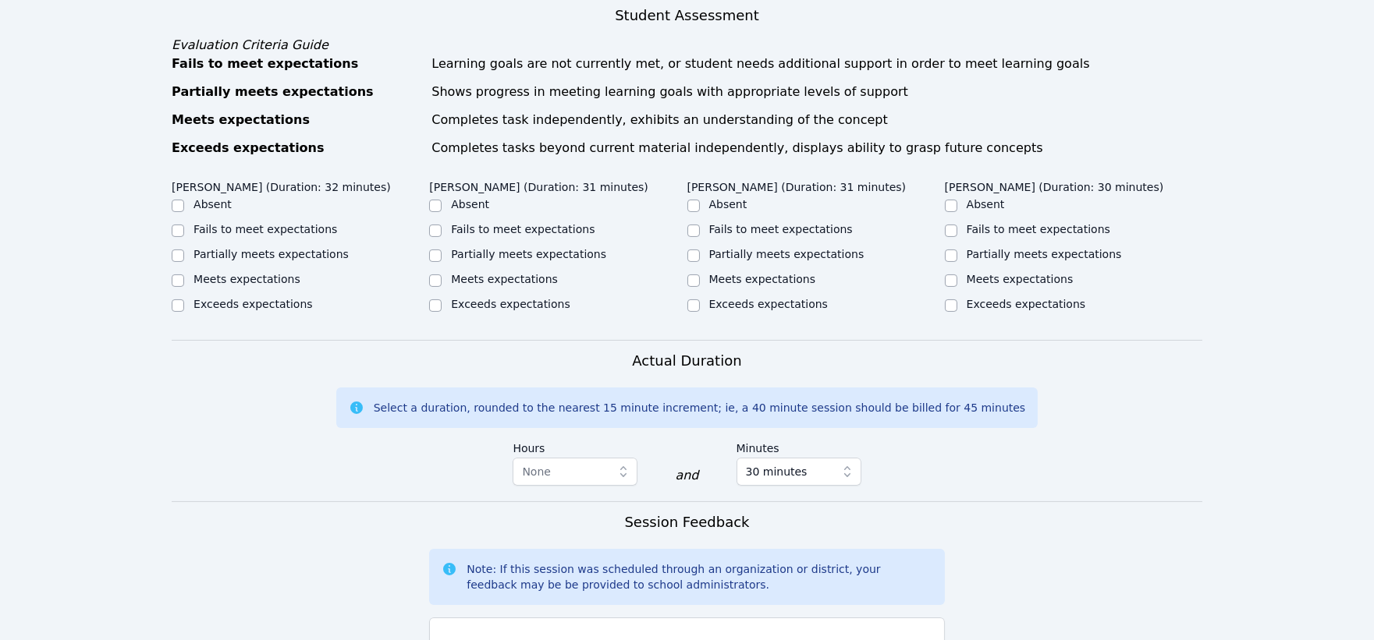
scroll to position [693, 0]
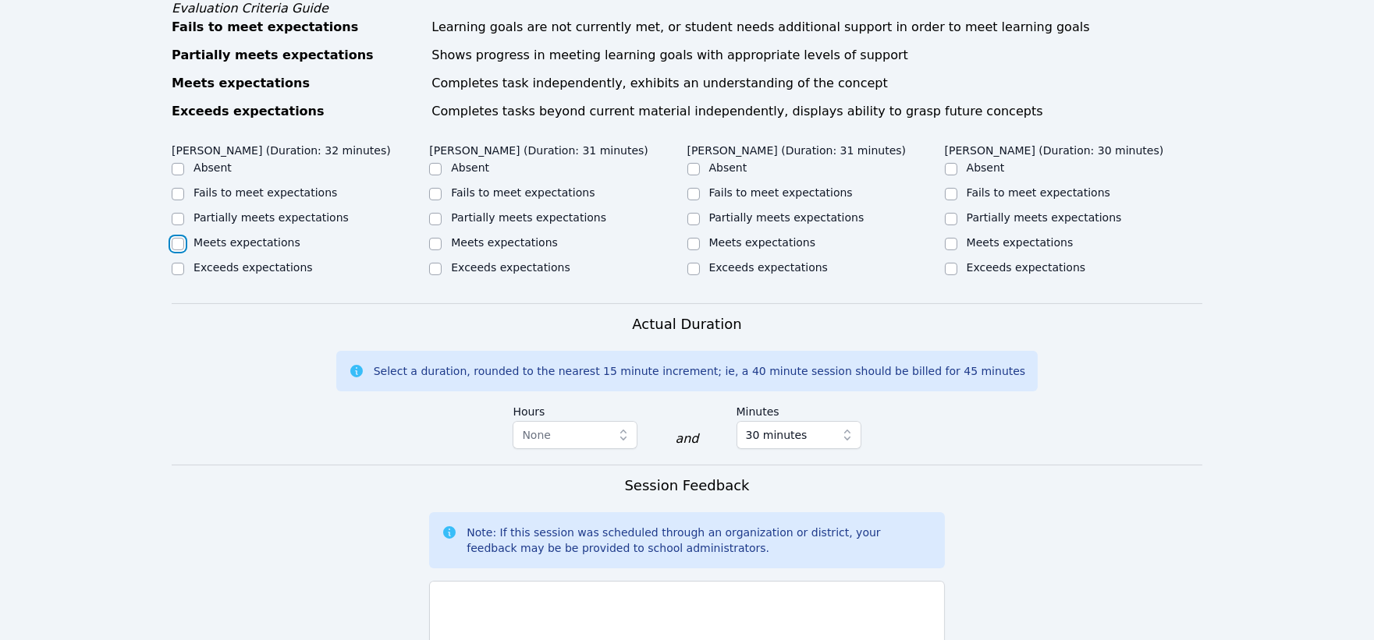
click at [178, 250] on input "Meets expectations" at bounding box center [178, 244] width 12 height 12
checkbox input "true"
click at [694, 250] on input "Meets expectations" at bounding box center [693, 244] width 12 height 12
checkbox input "true"
click at [949, 225] on input "Partially meets expectations" at bounding box center [951, 219] width 12 height 12
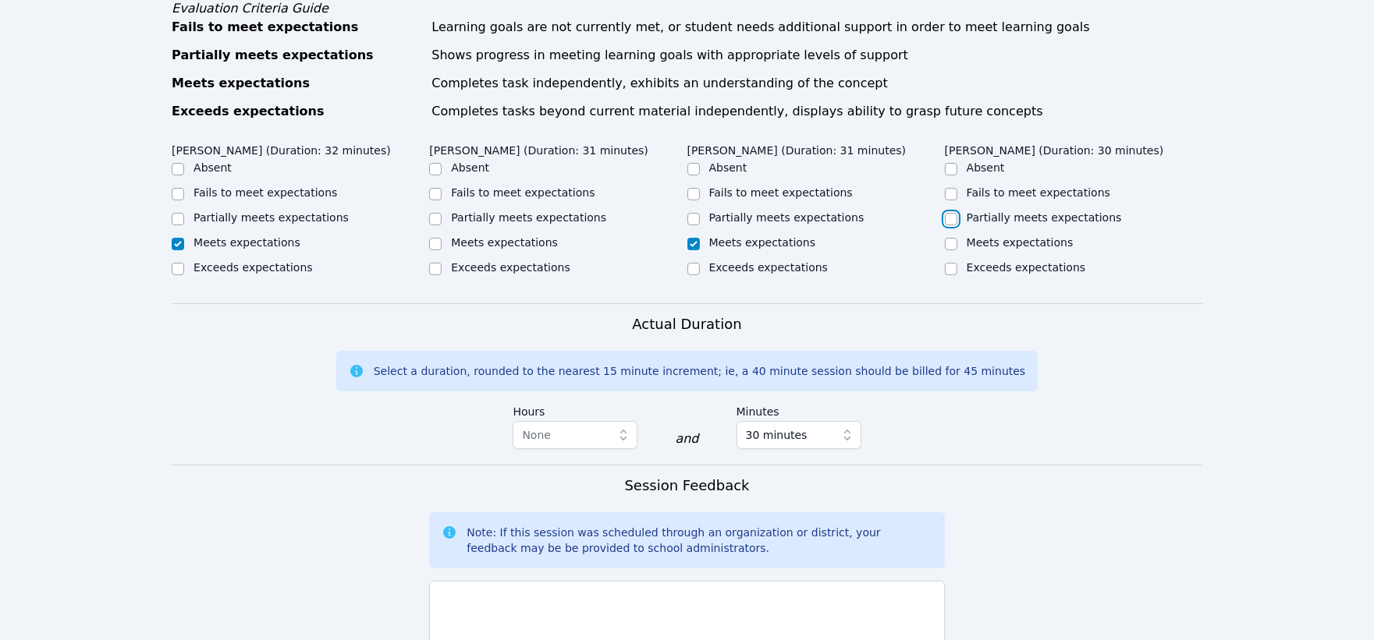
checkbox input "true"
click at [433, 225] on input "Partially meets expectations" at bounding box center [435, 219] width 12 height 12
checkbox input "true"
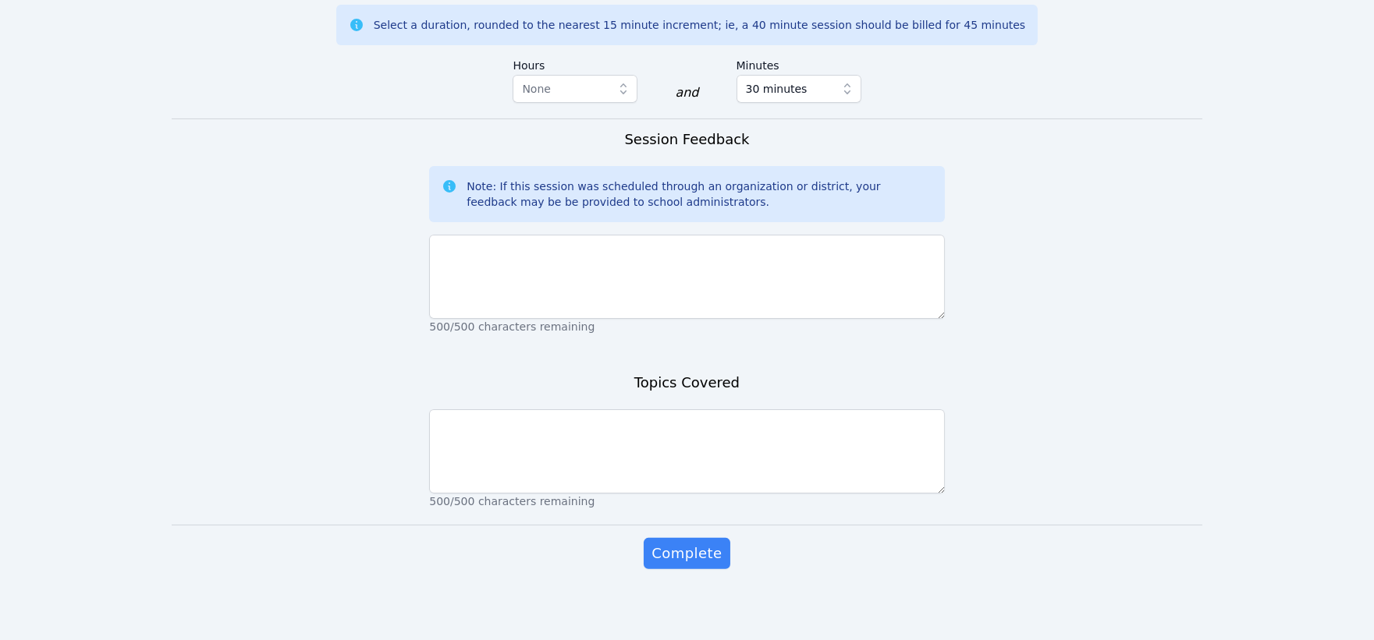
scroll to position [1040, 0]
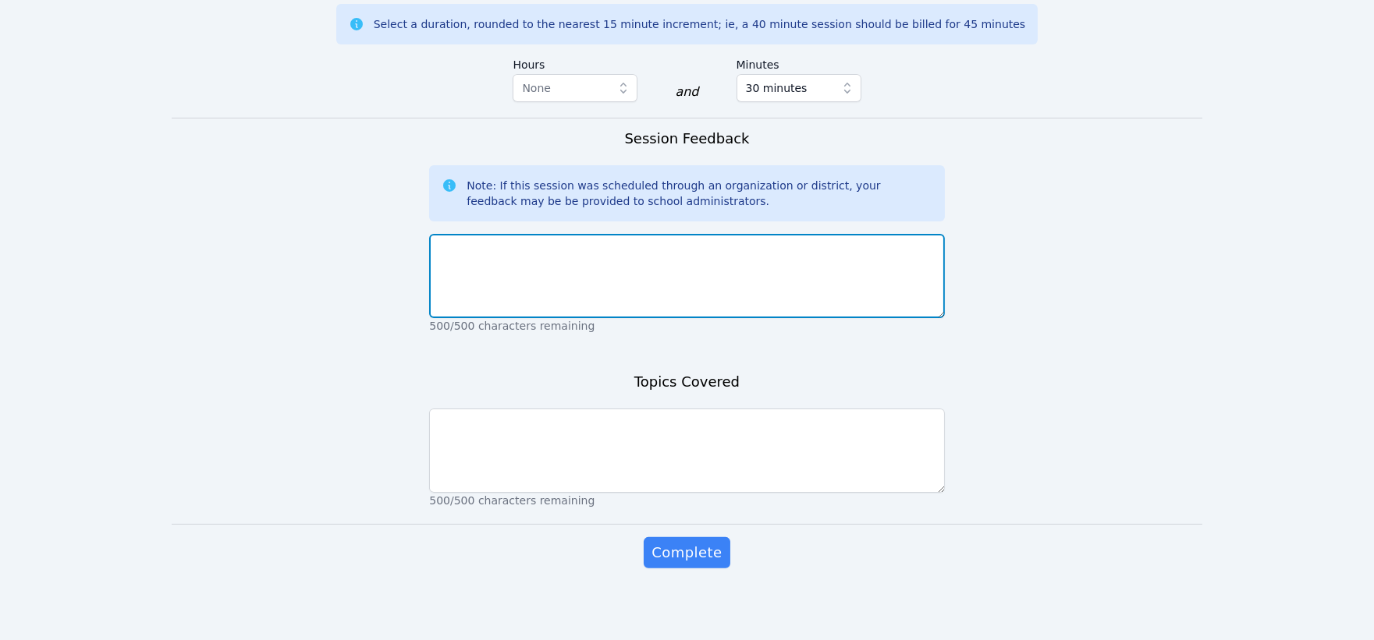
click at [765, 274] on textarea at bounding box center [686, 276] width 515 height 84
type textarea "All students did well participating."
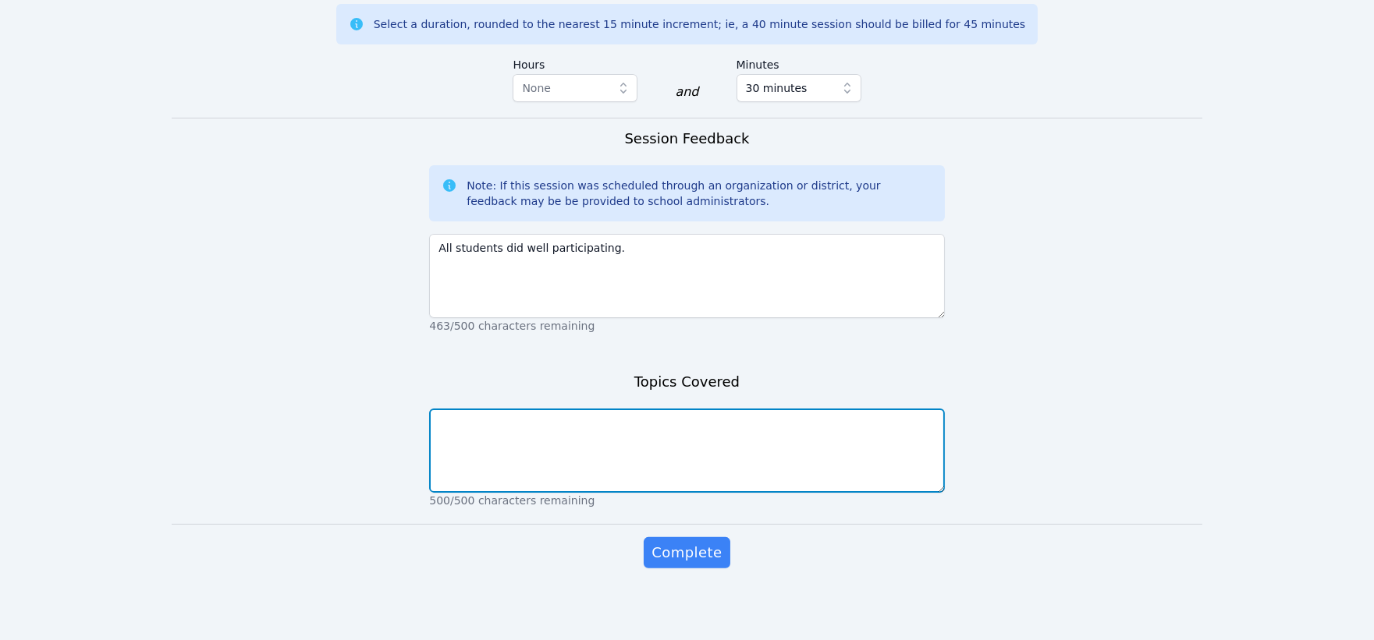
click at [701, 457] on textarea at bounding box center [686, 451] width 515 height 84
type textarea "S"
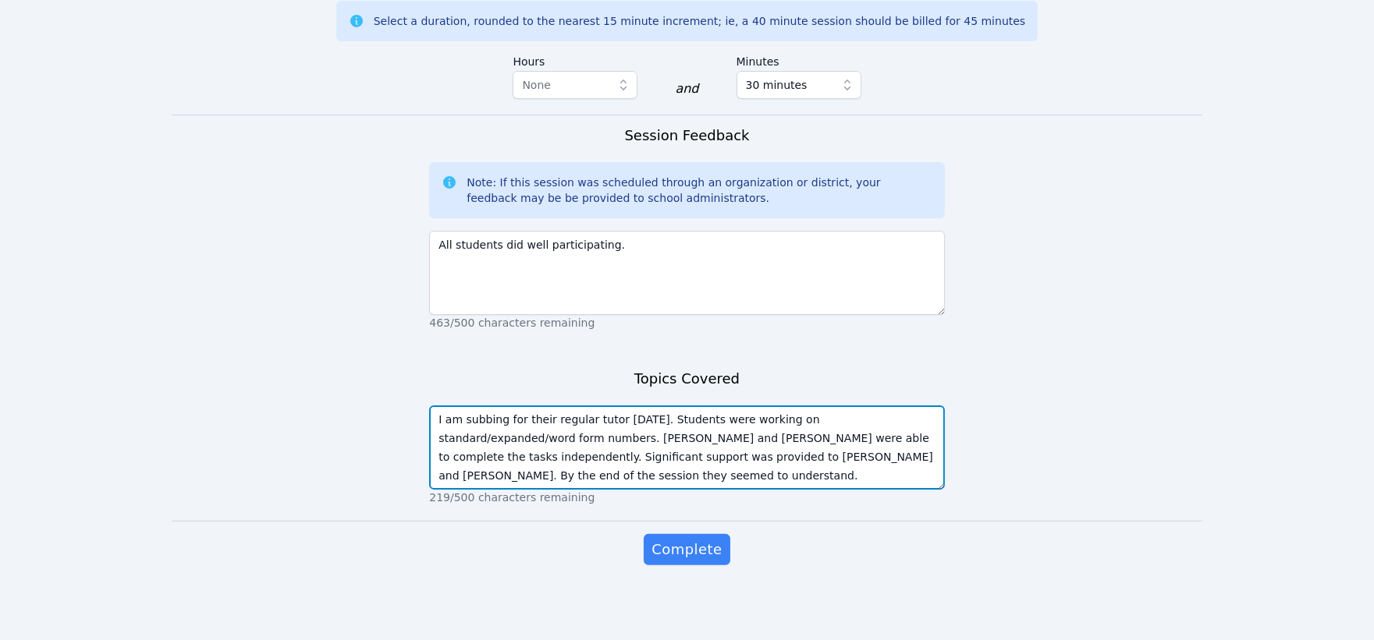
scroll to position [1062, 0]
click at [722, 461] on textarea "I am subbing for their regular tutor [DATE]. Students were working on standard/…" at bounding box center [686, 448] width 515 height 84
type textarea "I am subbing for their regular tutor [DATE]. Students were working on standard/…"
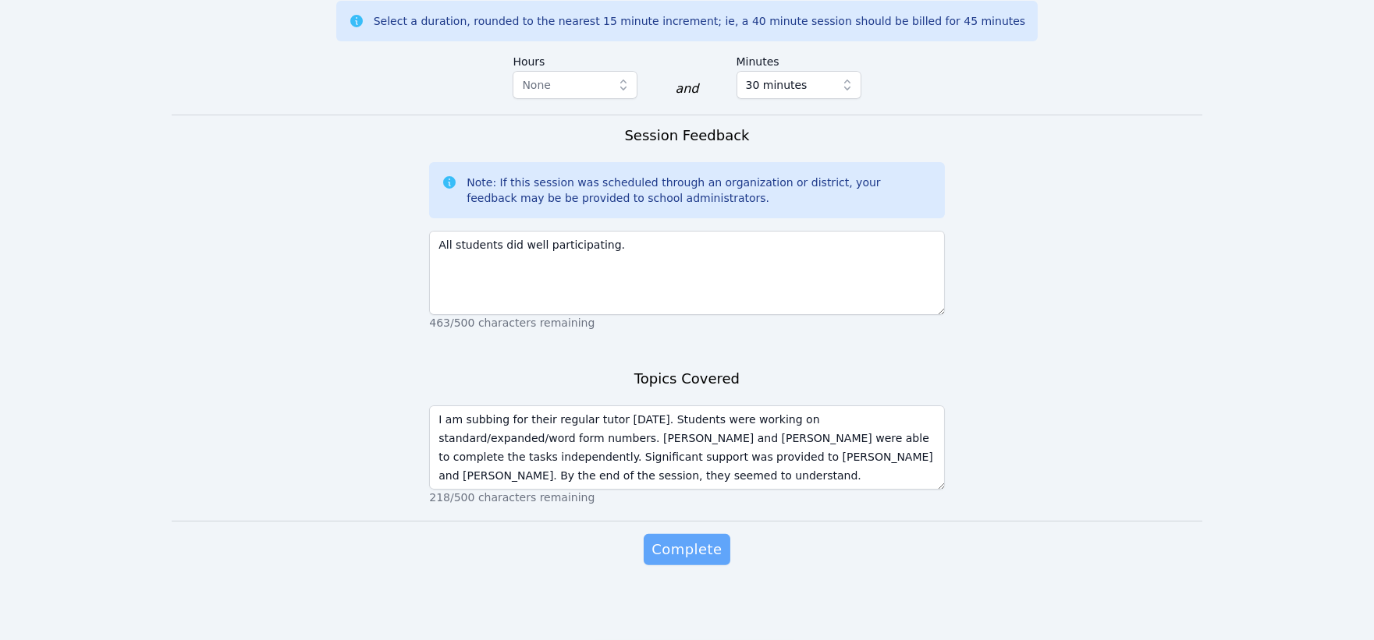
click at [690, 548] on span "Complete" at bounding box center [686, 550] width 70 height 22
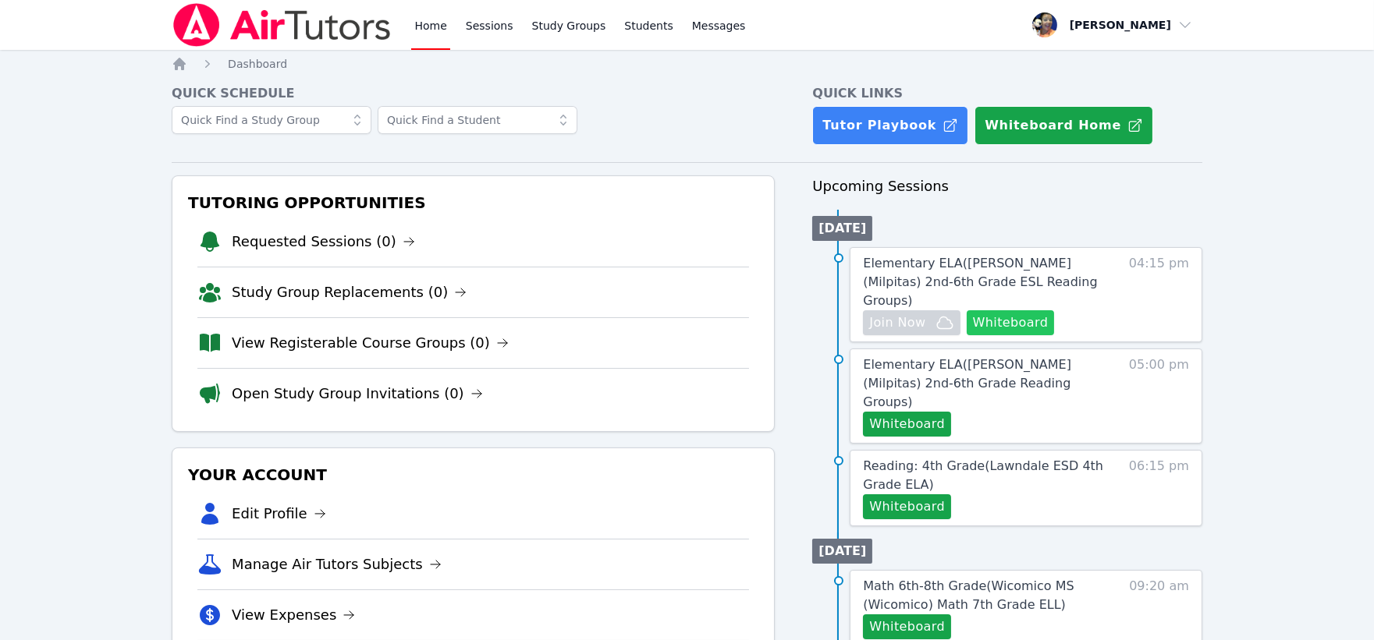
click at [1012, 310] on button "Whiteboard" at bounding box center [1011, 322] width 88 height 25
click at [917, 412] on button "Whiteboard" at bounding box center [907, 424] width 88 height 25
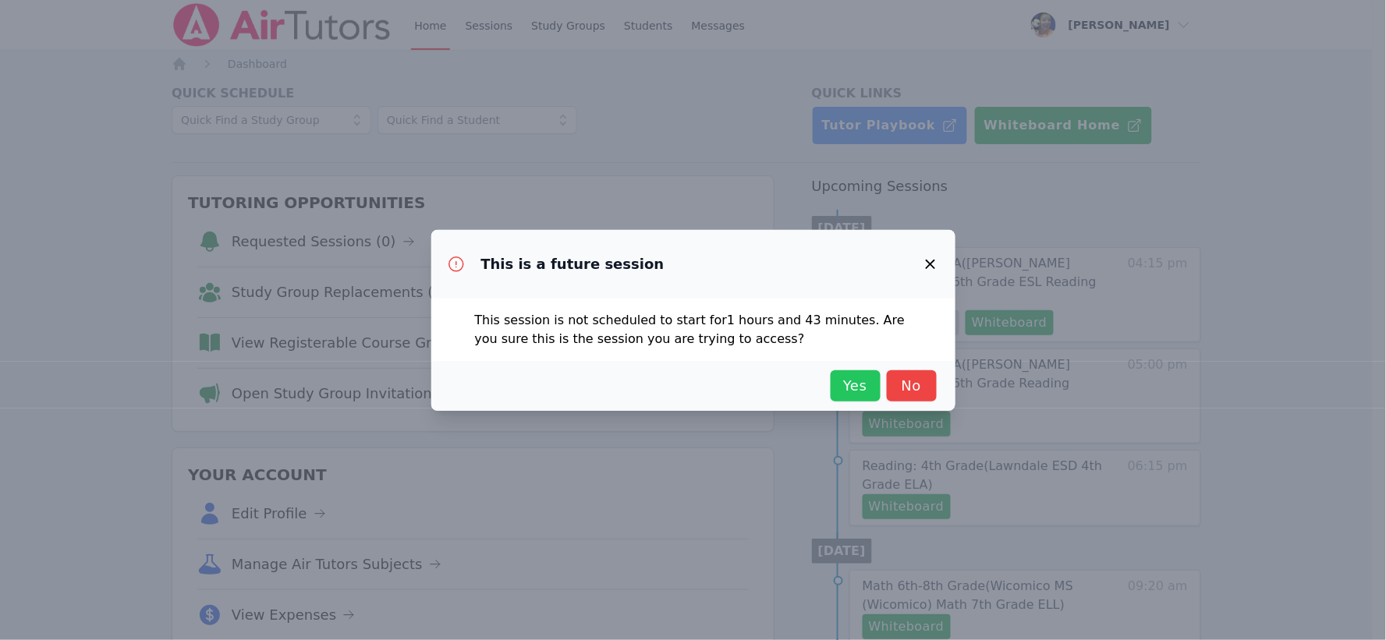
click at [863, 384] on span "Yes" at bounding box center [856, 386] width 34 height 22
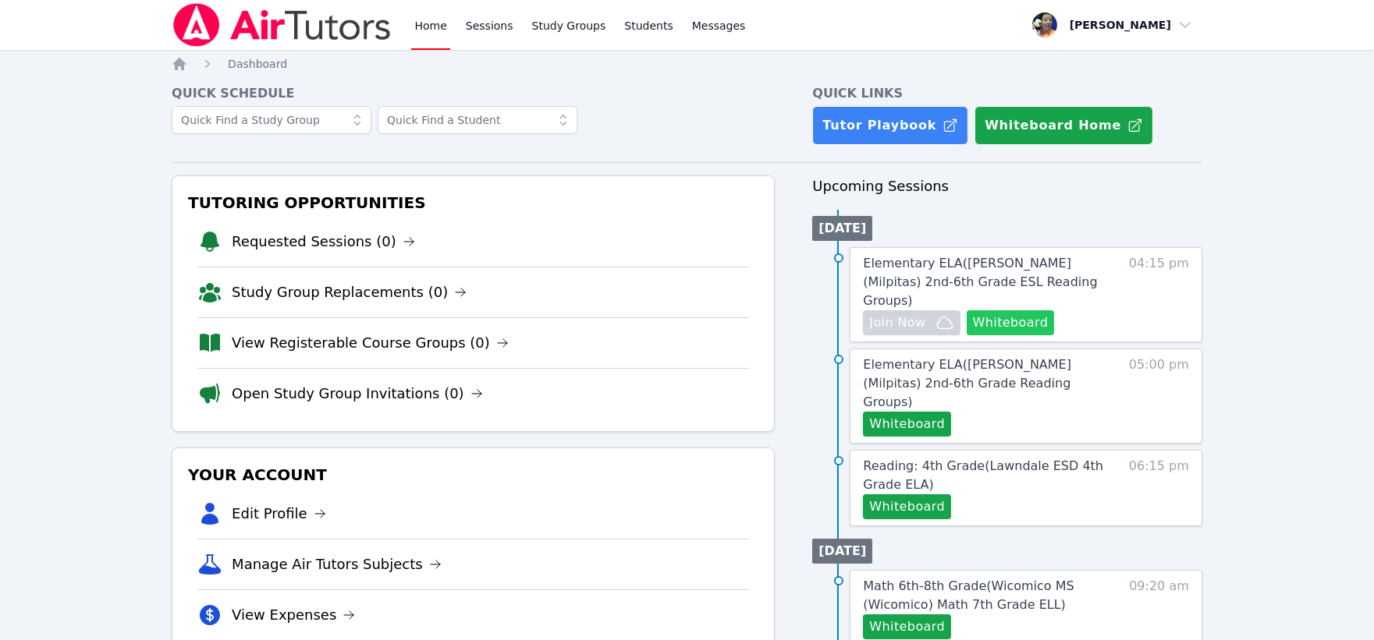
click at [1002, 310] on button "Whiteboard" at bounding box center [1011, 322] width 88 height 25
click at [938, 459] on span "Reading: 4th Grade ( Lawndale ESD 4th Grade ELA )" at bounding box center [983, 476] width 240 height 34
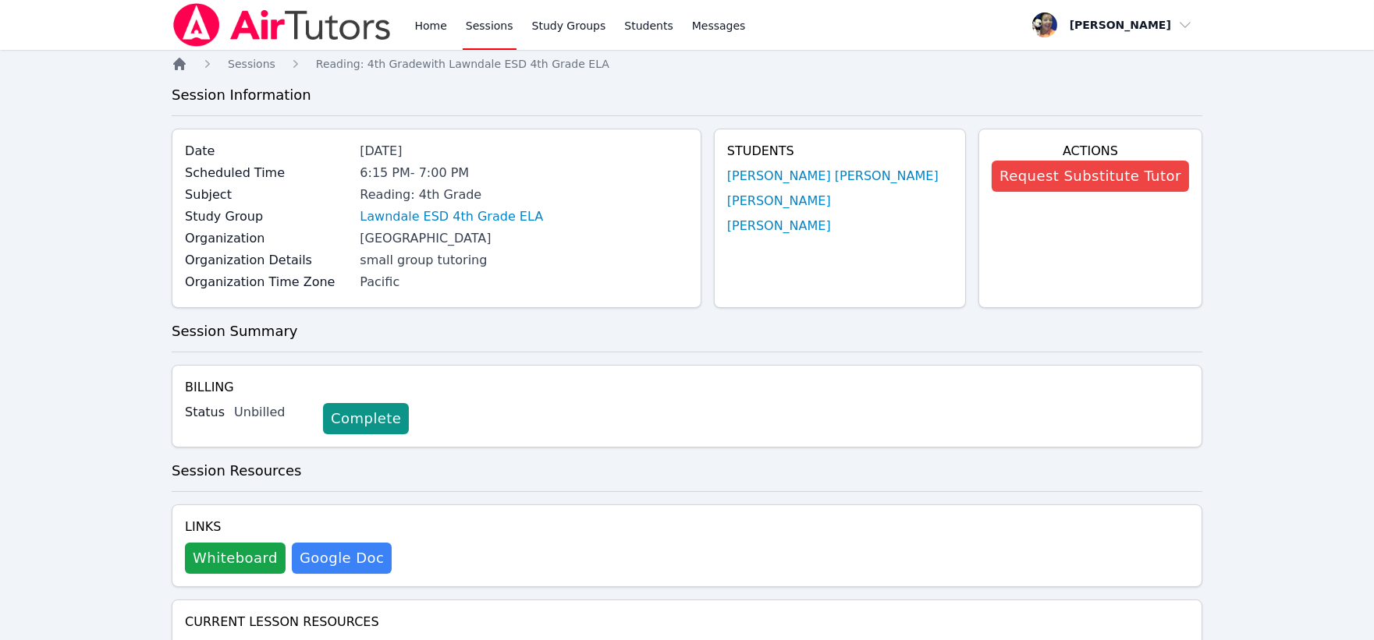
click at [182, 69] on icon "Breadcrumb" at bounding box center [179, 64] width 12 height 12
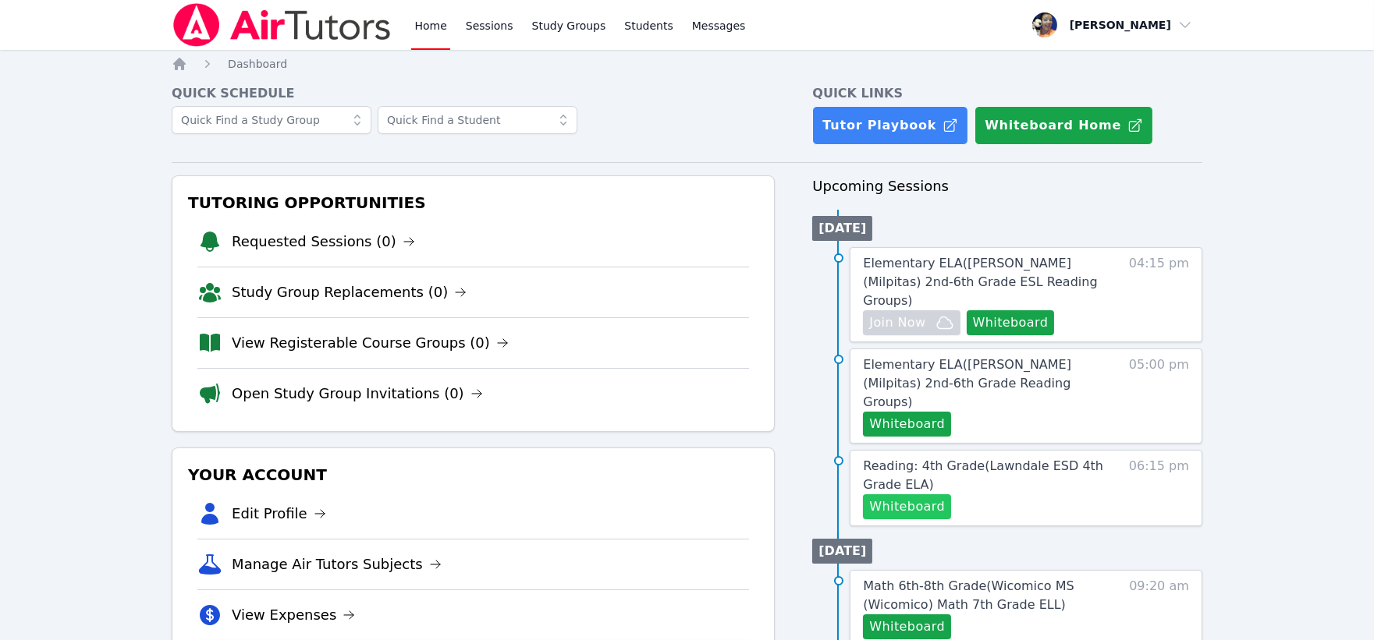
click at [931, 495] on button "Whiteboard" at bounding box center [907, 507] width 88 height 25
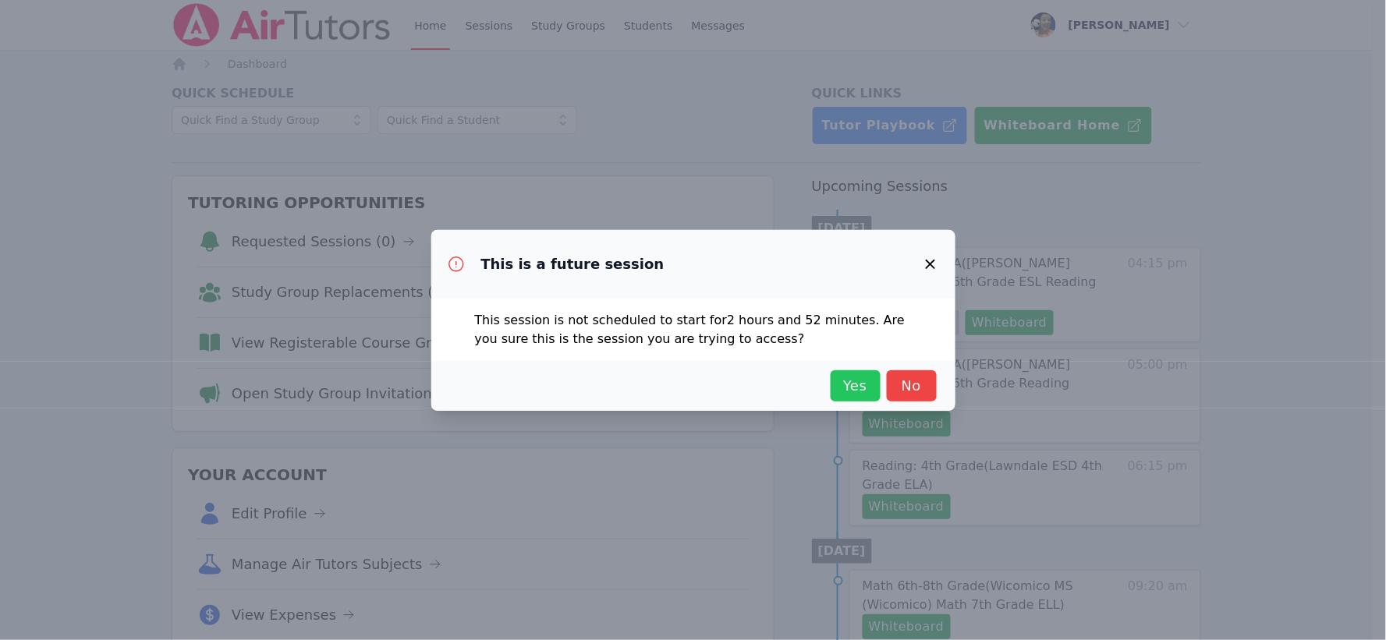
click at [846, 388] on span "Yes" at bounding box center [856, 386] width 34 height 22
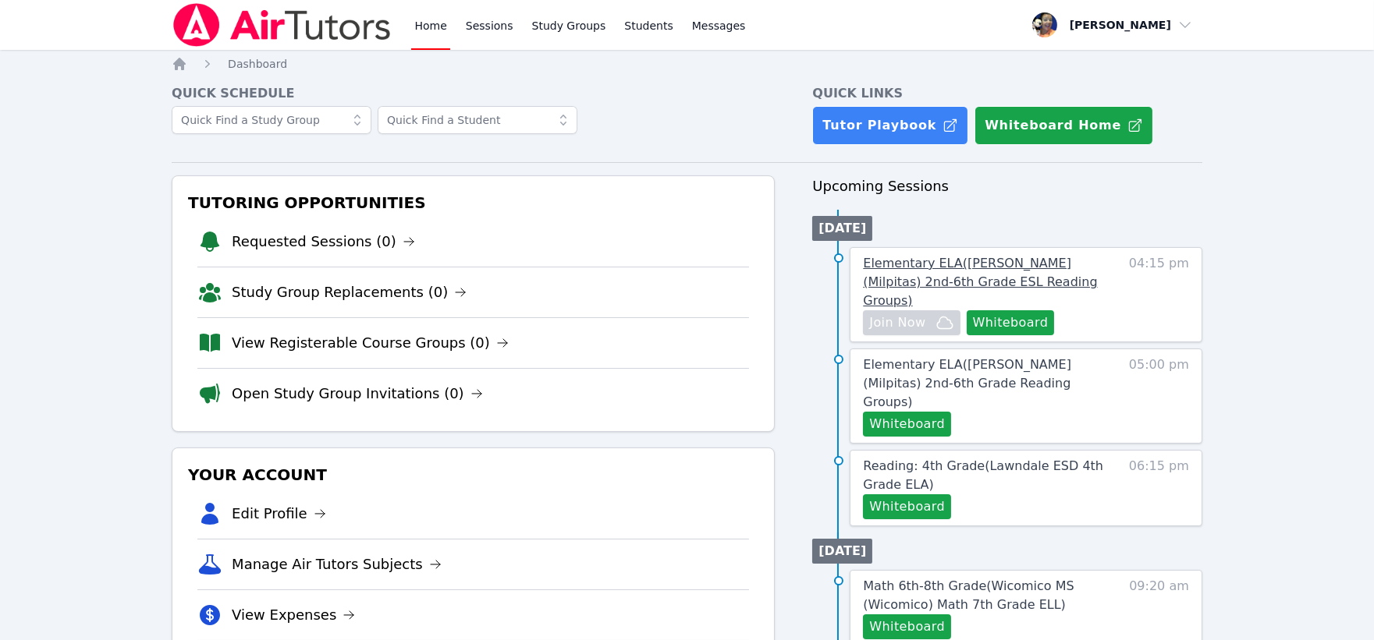
click at [1066, 269] on span "Elementary ELA ( [PERSON_NAME] (Milpitas) 2nd-6th Grade ESL Reading Groups )" at bounding box center [980, 282] width 234 height 52
click at [1063, 357] on span "Elementary ELA ( [PERSON_NAME] (Milpitas) 2nd-6th Grade Reading Groups )" at bounding box center [967, 383] width 208 height 52
click at [961, 459] on span "Reading: 4th Grade ( Lawndale ESD 4th Grade ELA )" at bounding box center [983, 476] width 240 height 34
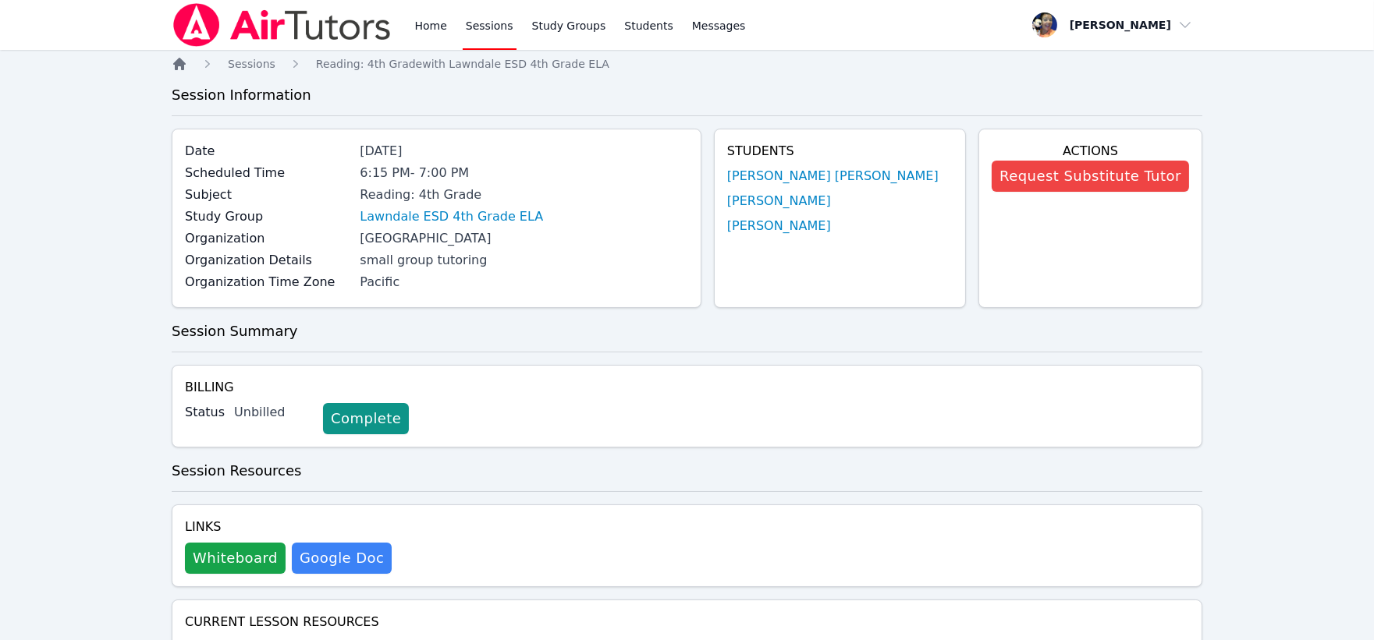
click at [180, 66] on icon "Breadcrumb" at bounding box center [180, 64] width 16 height 16
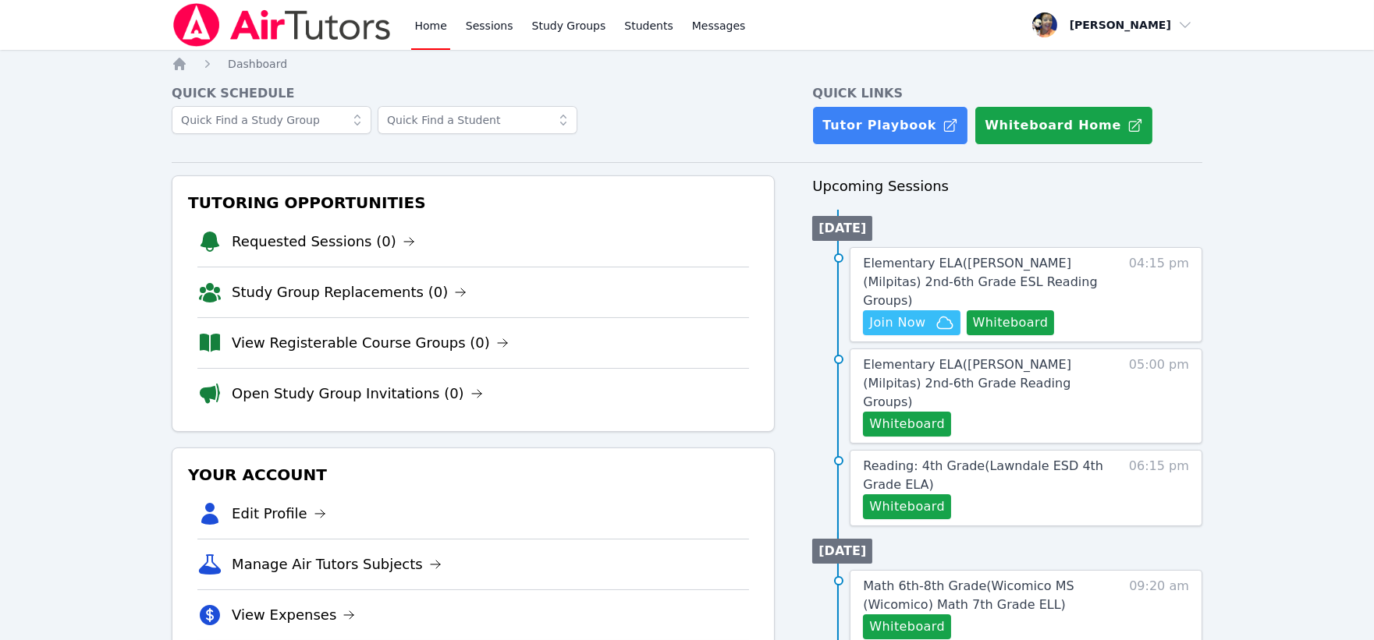
click at [1231, 380] on div "Home Sessions Study Groups Students Messages Open user menu [PERSON_NAME] Open …" at bounding box center [687, 646] width 1374 height 1293
click at [893, 314] on span "Join Now" at bounding box center [897, 323] width 56 height 19
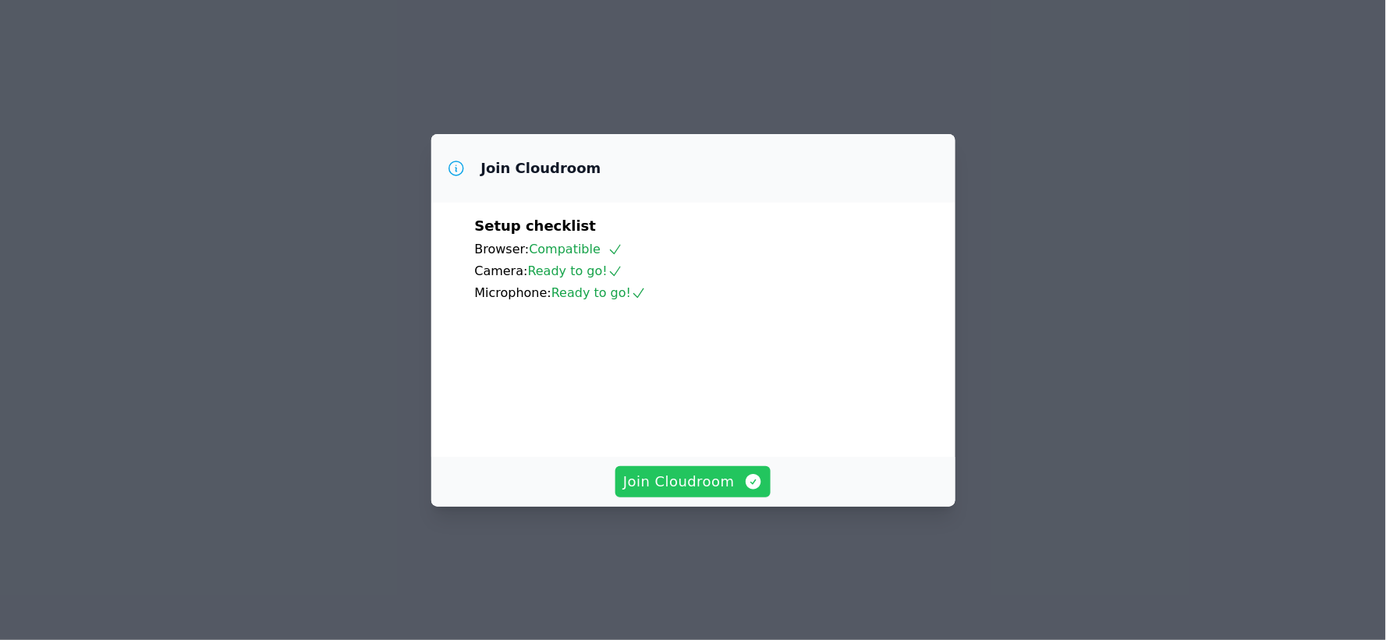
click at [700, 493] on span "Join Cloudroom" at bounding box center [693, 482] width 140 height 22
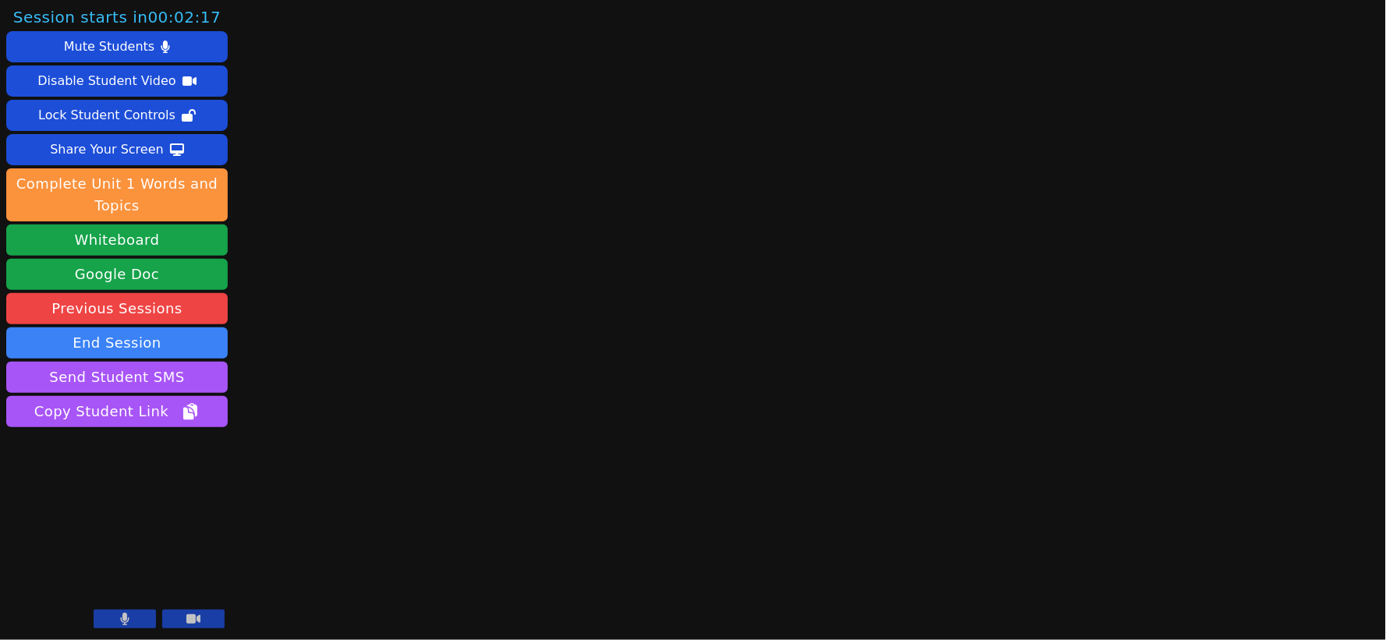
click at [120, 613] on icon at bounding box center [124, 619] width 9 height 12
click at [138, 234] on button "Whiteboard" at bounding box center [117, 240] width 222 height 31
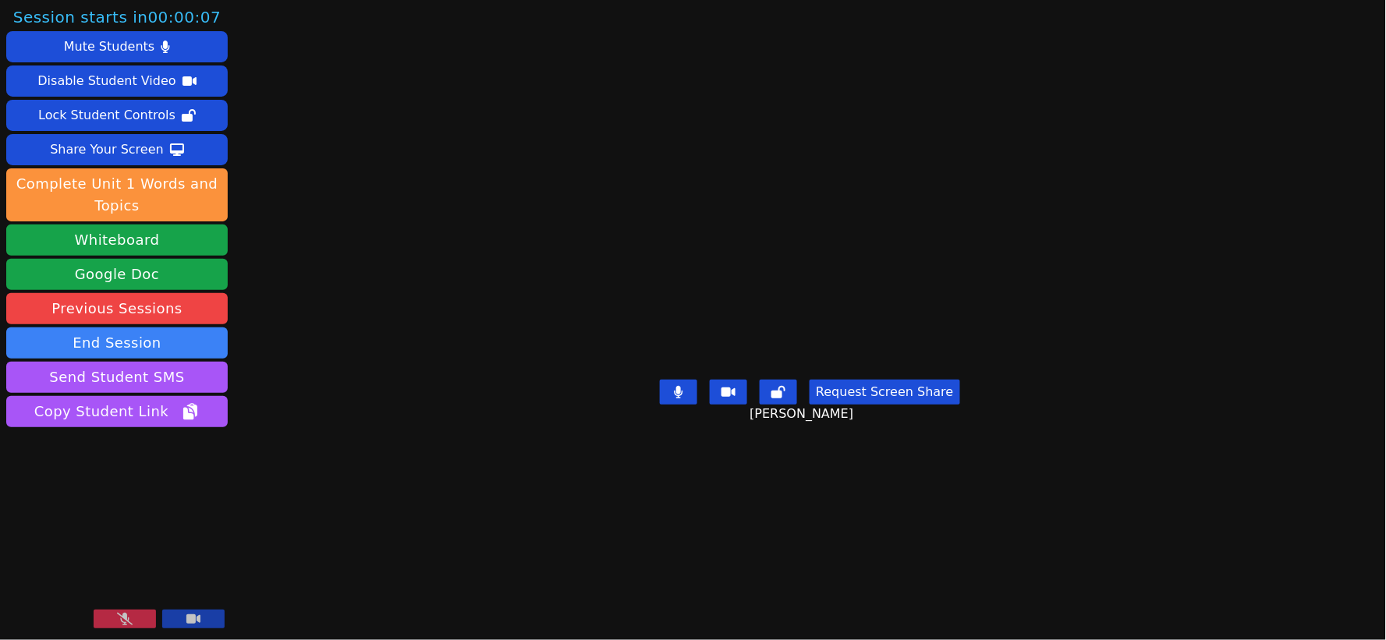
drag, startPoint x: 131, startPoint y: 614, endPoint x: 419, endPoint y: 597, distance: 288.4
click at [131, 612] on button at bounding box center [125, 619] width 62 height 19
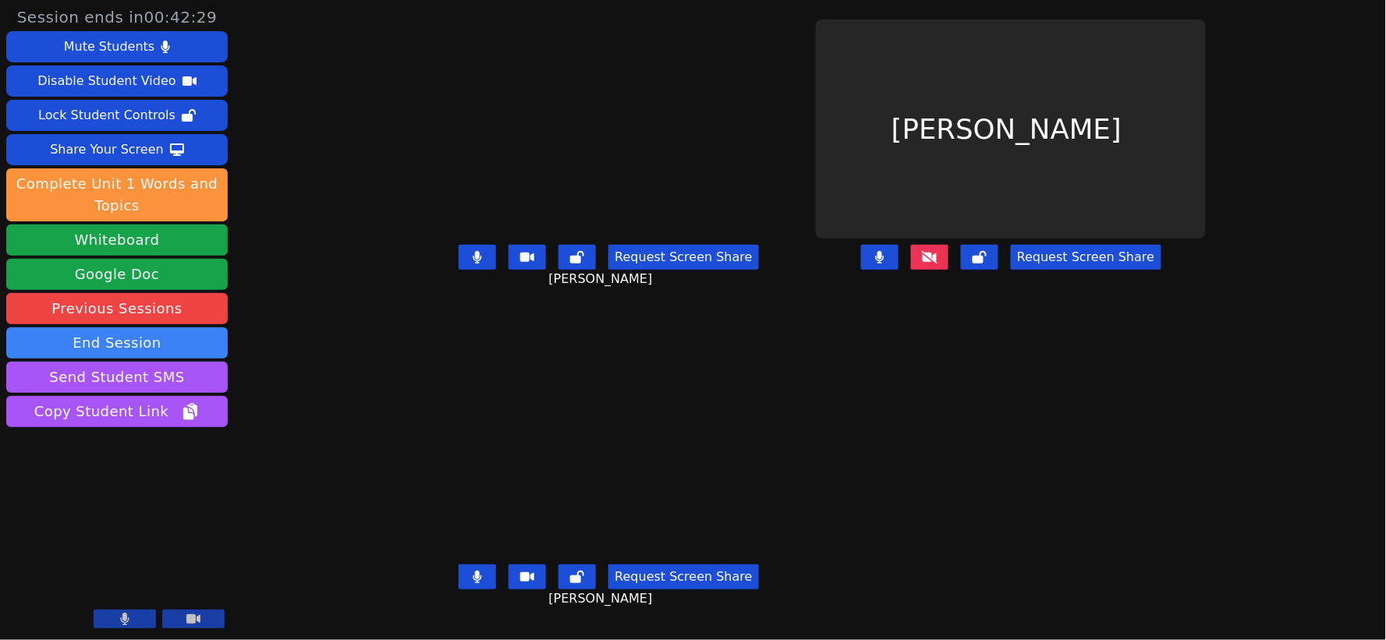
click at [474, 264] on icon at bounding box center [478, 257] width 9 height 12
click at [474, 583] on icon at bounding box center [478, 577] width 9 height 12
click at [938, 264] on icon at bounding box center [930, 257] width 16 height 12
click at [470, 264] on icon at bounding box center [478, 257] width 16 height 12
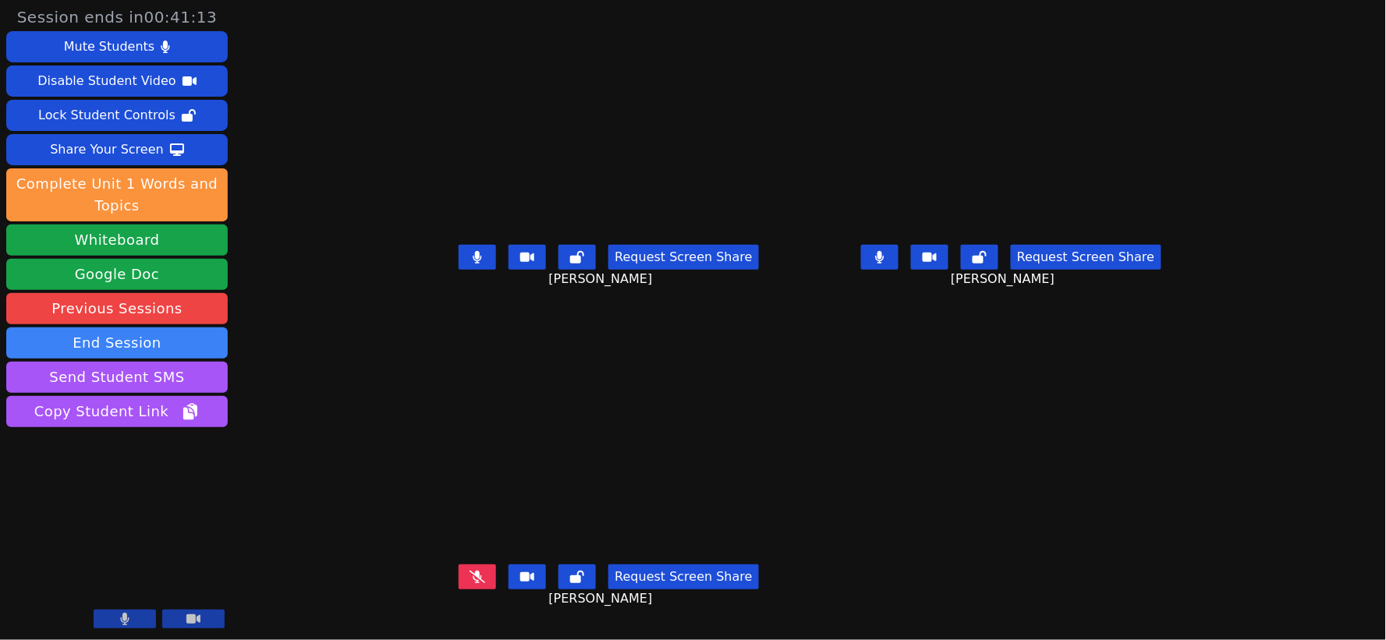
click at [473, 264] on icon at bounding box center [477, 257] width 9 height 12
click at [899, 270] on button at bounding box center [879, 257] width 37 height 25
click at [470, 584] on icon at bounding box center [478, 577] width 16 height 12
click at [459, 587] on button at bounding box center [477, 577] width 37 height 25
click at [888, 264] on icon at bounding box center [880, 257] width 16 height 12
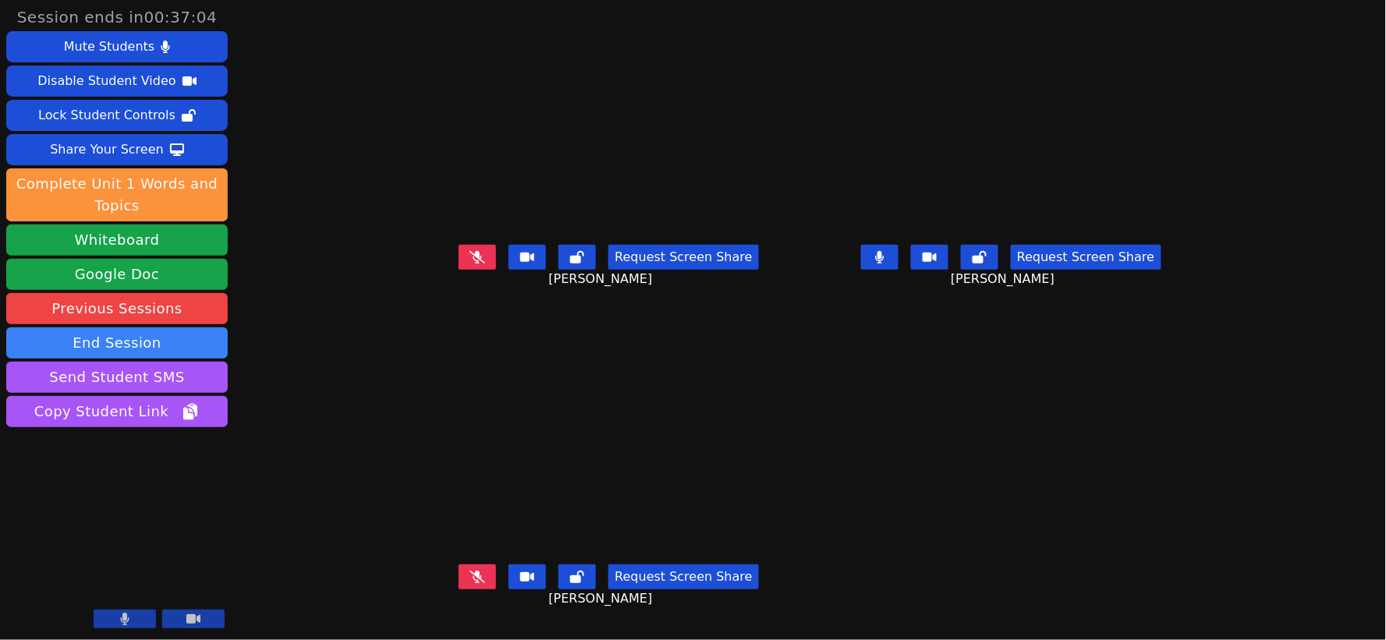
click at [470, 264] on icon at bounding box center [478, 257] width 16 height 12
click at [474, 264] on icon at bounding box center [478, 257] width 9 height 12
click at [899, 267] on button at bounding box center [879, 257] width 37 height 25
drag, startPoint x: 422, startPoint y: 267, endPoint x: 482, endPoint y: 271, distance: 60.2
click at [459, 268] on button at bounding box center [477, 257] width 37 height 25
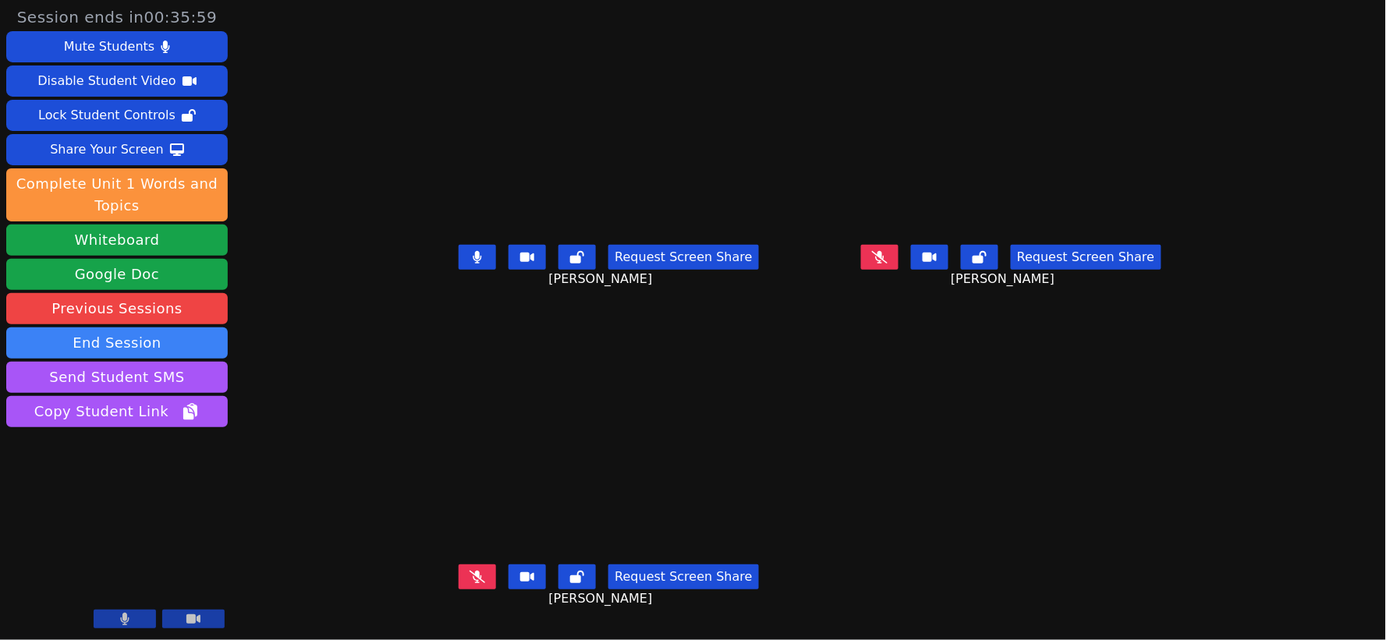
click at [888, 264] on icon at bounding box center [880, 257] width 16 height 12
click at [470, 584] on icon at bounding box center [478, 577] width 16 height 12
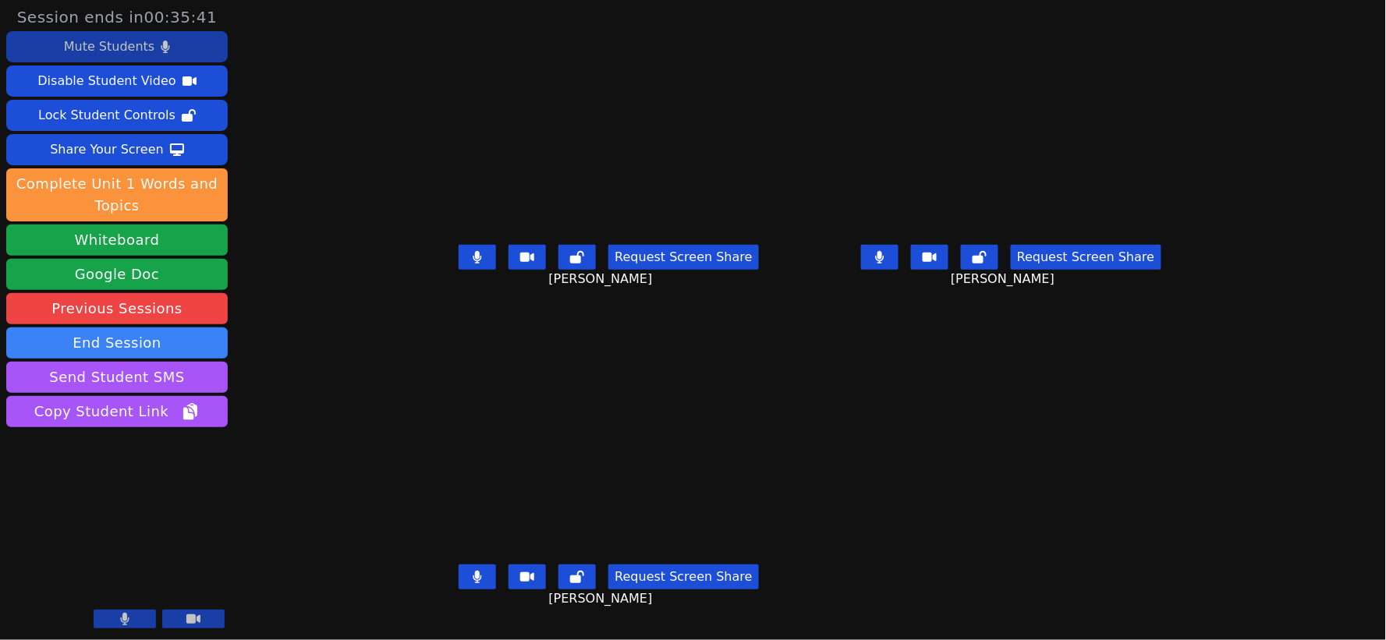
click at [114, 49] on div "Mute Students" at bounding box center [109, 46] width 90 height 25
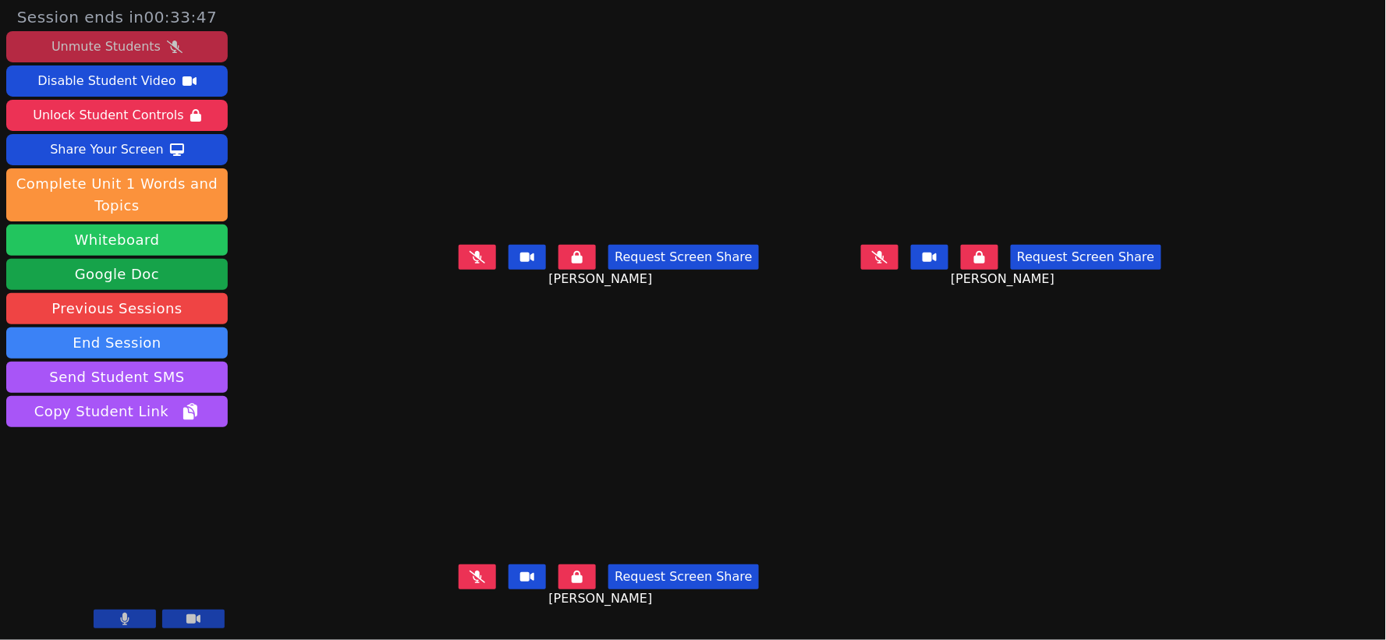
click at [143, 245] on button "Whiteboard" at bounding box center [117, 240] width 222 height 31
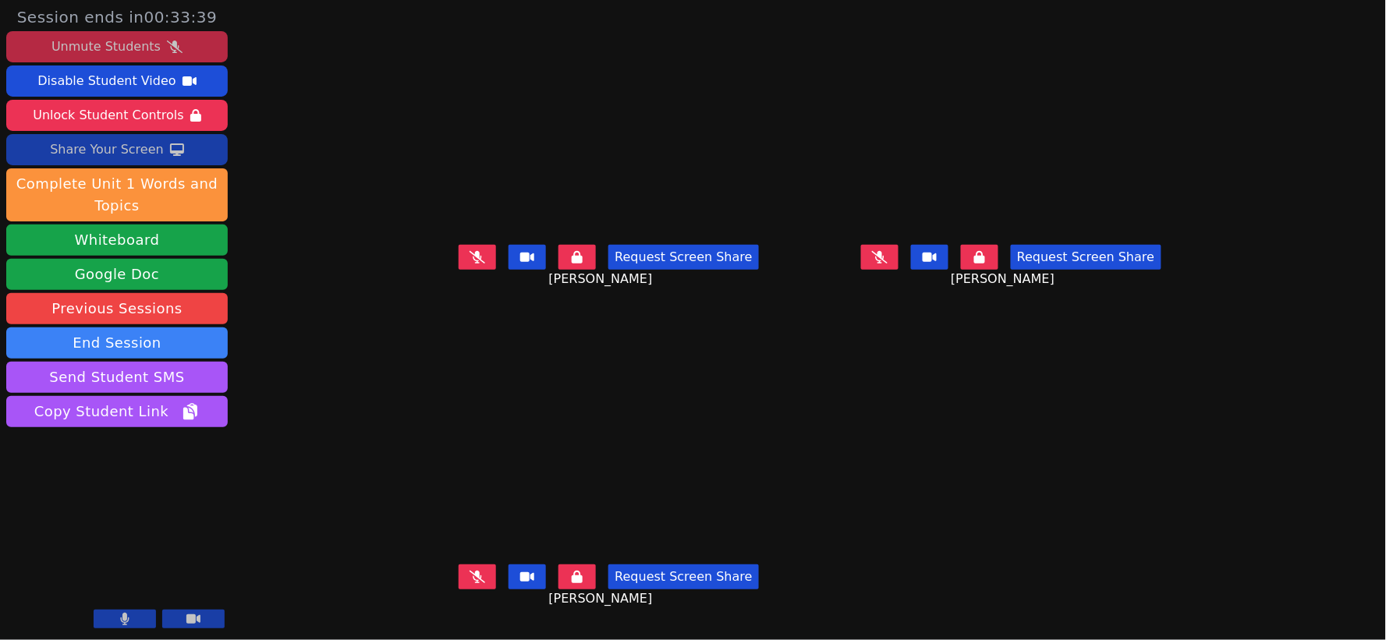
click at [117, 150] on div "Share Your Screen" at bounding box center [107, 149] width 114 height 25
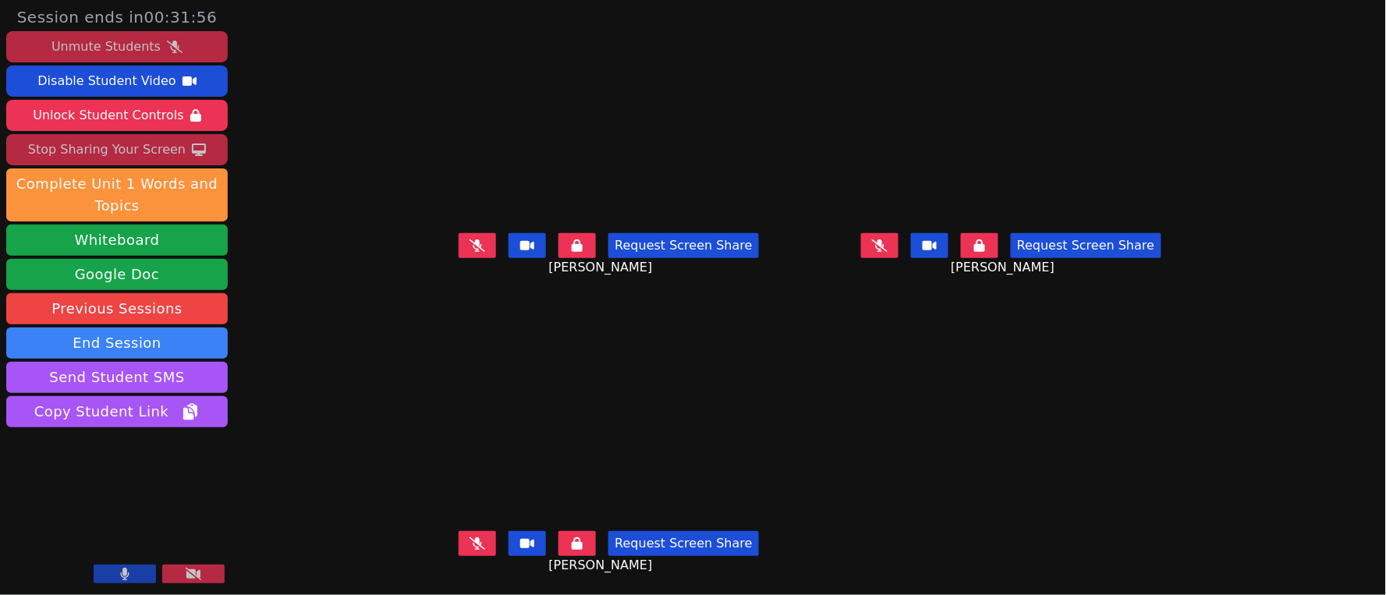
click at [139, 41] on div "Unmute Students" at bounding box center [105, 46] width 109 height 25
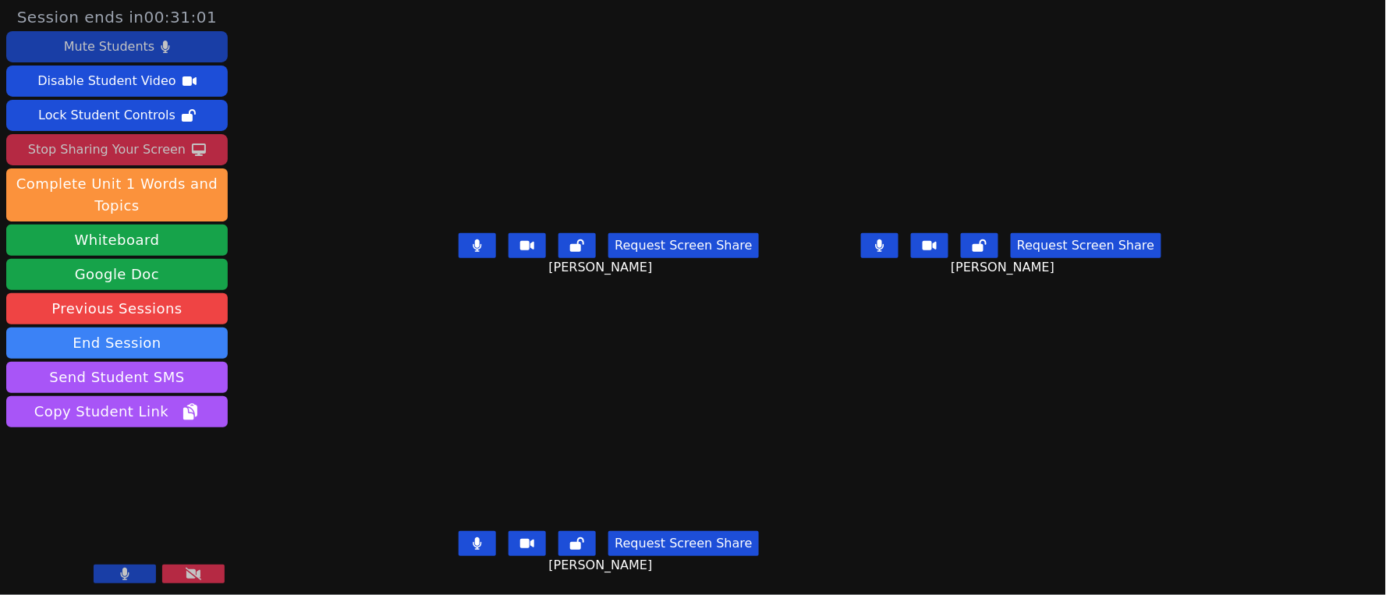
click at [119, 50] on div "Mute Students" at bounding box center [109, 46] width 90 height 25
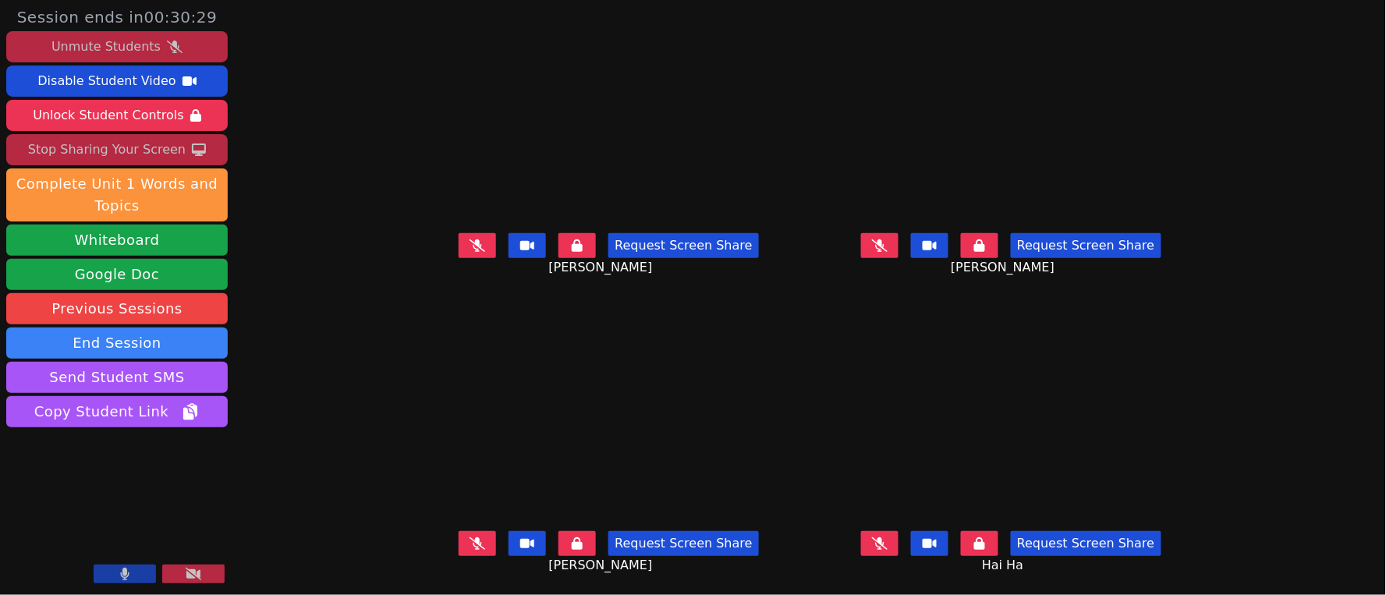
click at [128, 567] on button at bounding box center [125, 574] width 62 height 19
click at [899, 541] on button at bounding box center [879, 543] width 37 height 25
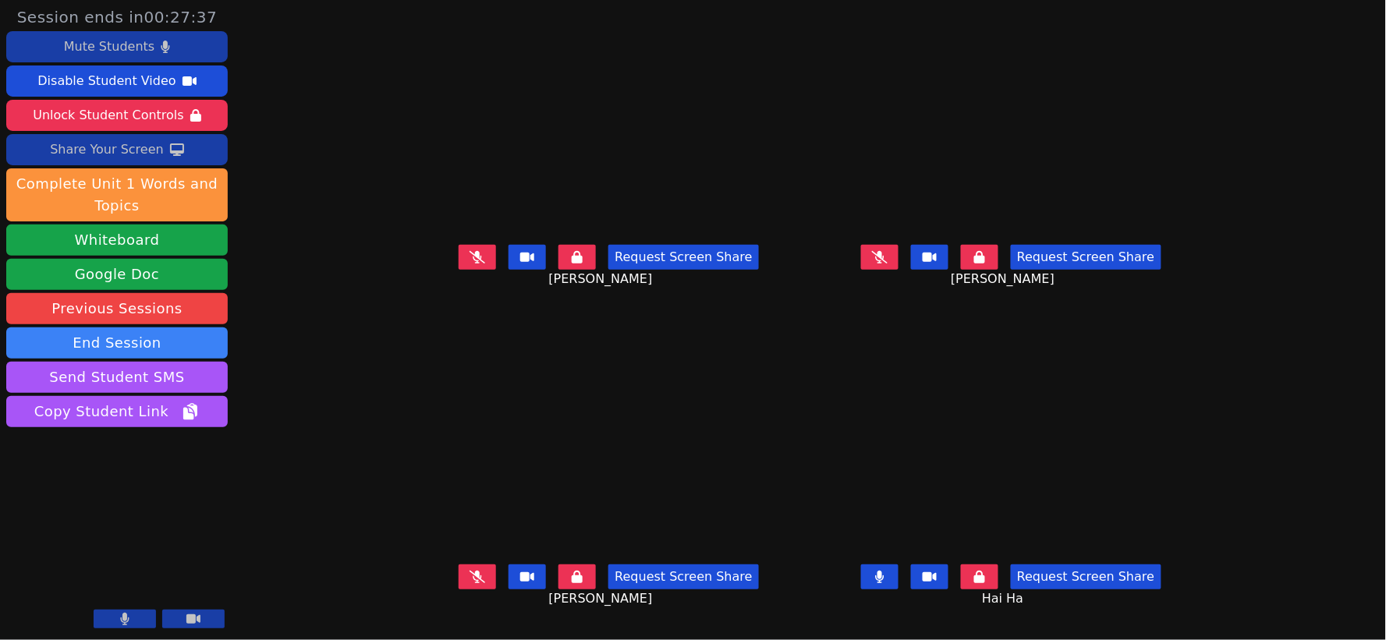
click at [888, 264] on icon at bounding box center [880, 257] width 16 height 12
click at [470, 261] on icon at bounding box center [478, 257] width 16 height 12
click at [470, 584] on icon at bounding box center [478, 577] width 16 height 12
click at [126, 51] on div "Mute Students" at bounding box center [109, 46] width 90 height 25
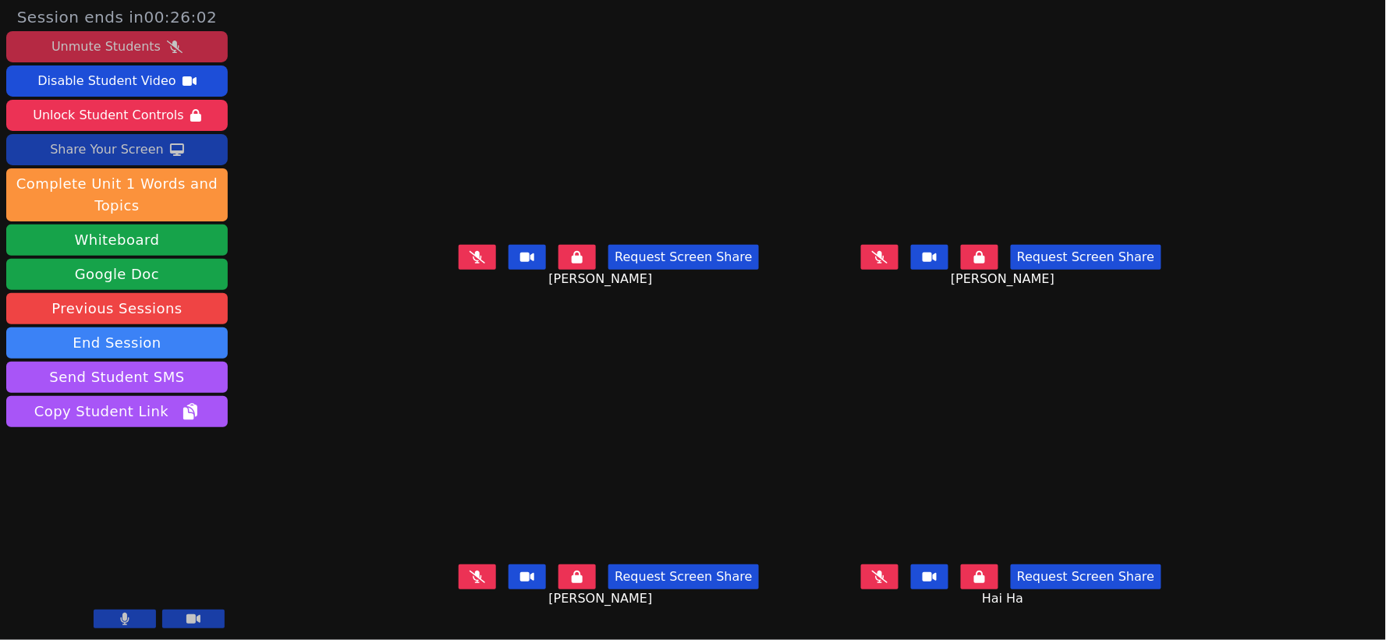
click at [470, 584] on icon at bounding box center [478, 577] width 16 height 12
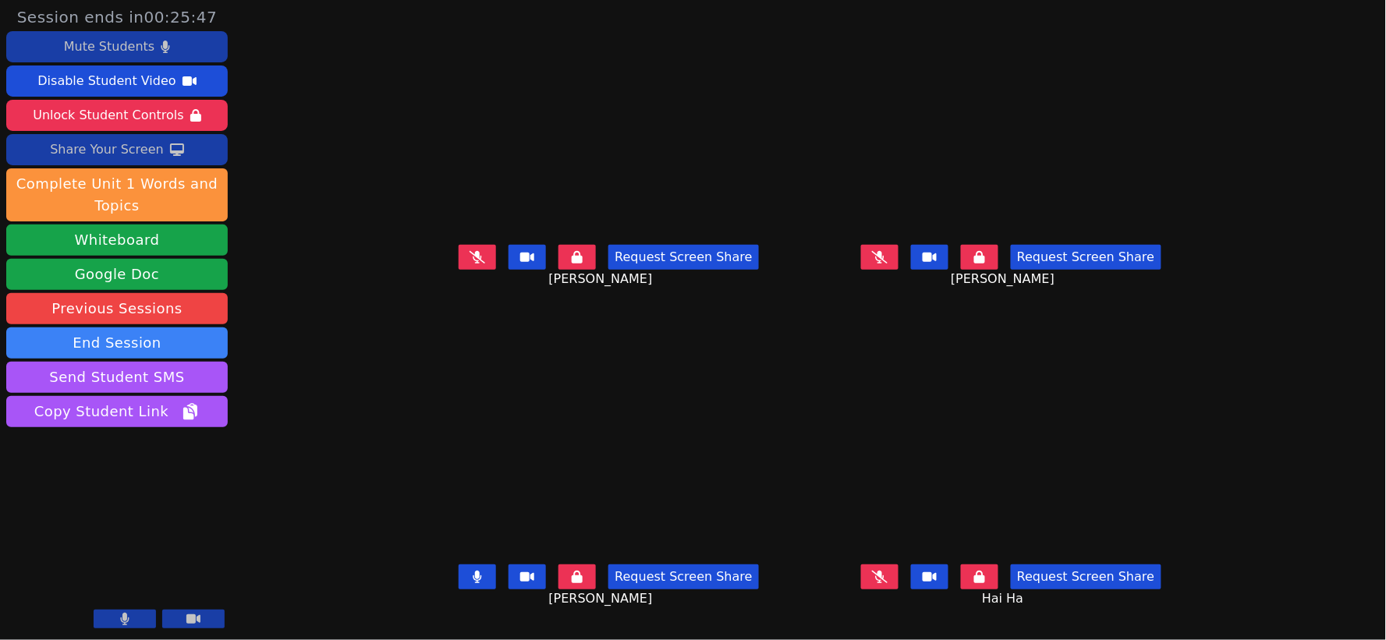
click at [899, 260] on button at bounding box center [879, 257] width 37 height 25
click at [470, 264] on icon at bounding box center [478, 257] width 16 height 12
click at [899, 270] on button at bounding box center [879, 257] width 37 height 25
click at [888, 264] on icon at bounding box center [880, 257] width 16 height 12
click at [474, 264] on icon at bounding box center [478, 257] width 9 height 12
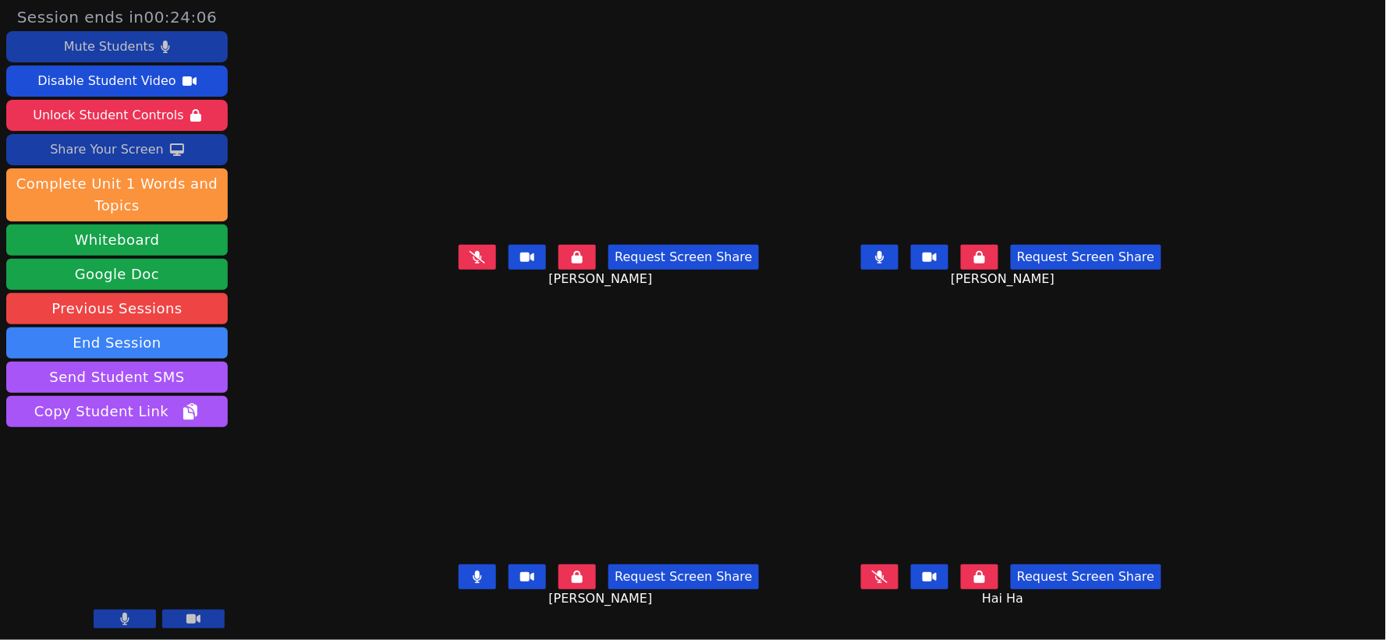
click at [474, 584] on icon at bounding box center [478, 577] width 9 height 12
click at [470, 264] on icon at bounding box center [478, 257] width 16 height 12
click at [470, 584] on icon at bounding box center [478, 577] width 16 height 12
click at [888, 584] on icon at bounding box center [880, 577] width 16 height 12
click at [134, 45] on div "Mute Students" at bounding box center [109, 46] width 90 height 25
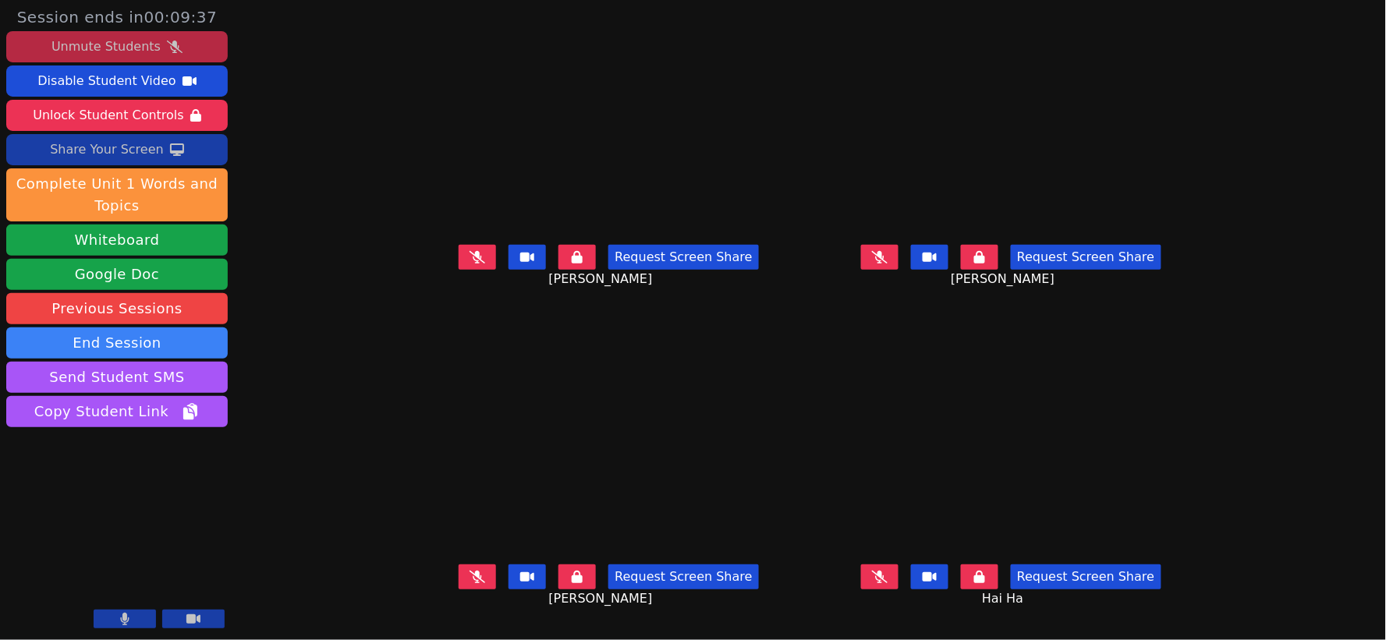
click at [888, 264] on icon at bounding box center [880, 257] width 16 height 12
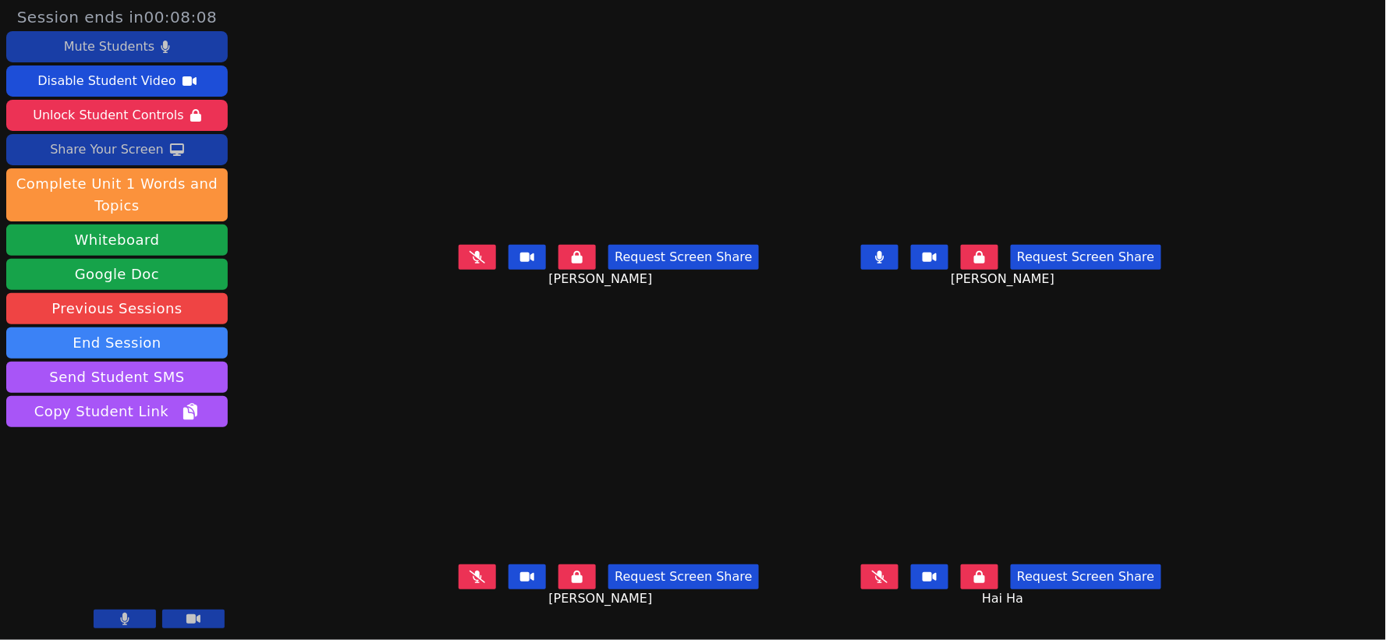
click at [470, 264] on icon at bounding box center [478, 257] width 16 height 12
click at [470, 584] on icon at bounding box center [478, 577] width 16 height 12
click at [473, 264] on icon at bounding box center [477, 257] width 9 height 12
click at [459, 590] on button at bounding box center [477, 577] width 37 height 25
click at [885, 264] on icon at bounding box center [880, 257] width 9 height 12
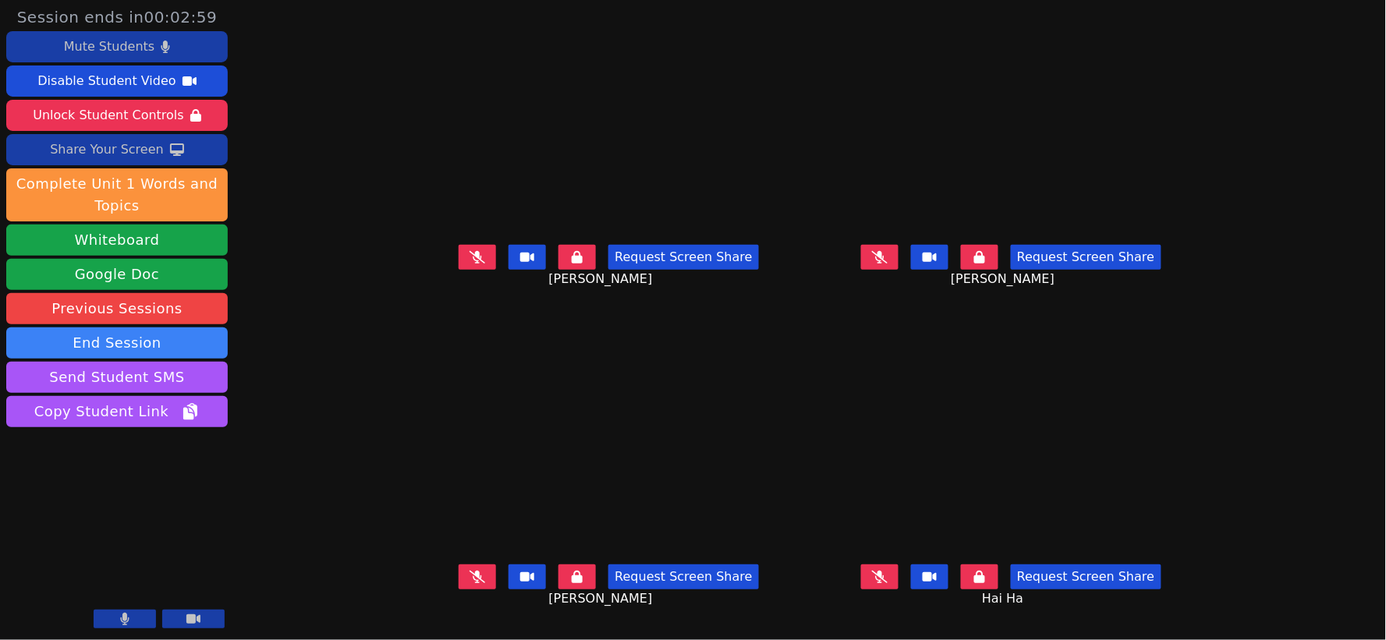
click at [899, 270] on button at bounding box center [879, 257] width 37 height 25
click at [885, 264] on icon at bounding box center [880, 257] width 9 height 12
click at [470, 584] on icon at bounding box center [478, 577] width 16 height 12
click at [474, 584] on icon at bounding box center [478, 577] width 9 height 12
click at [470, 264] on icon at bounding box center [478, 257] width 16 height 12
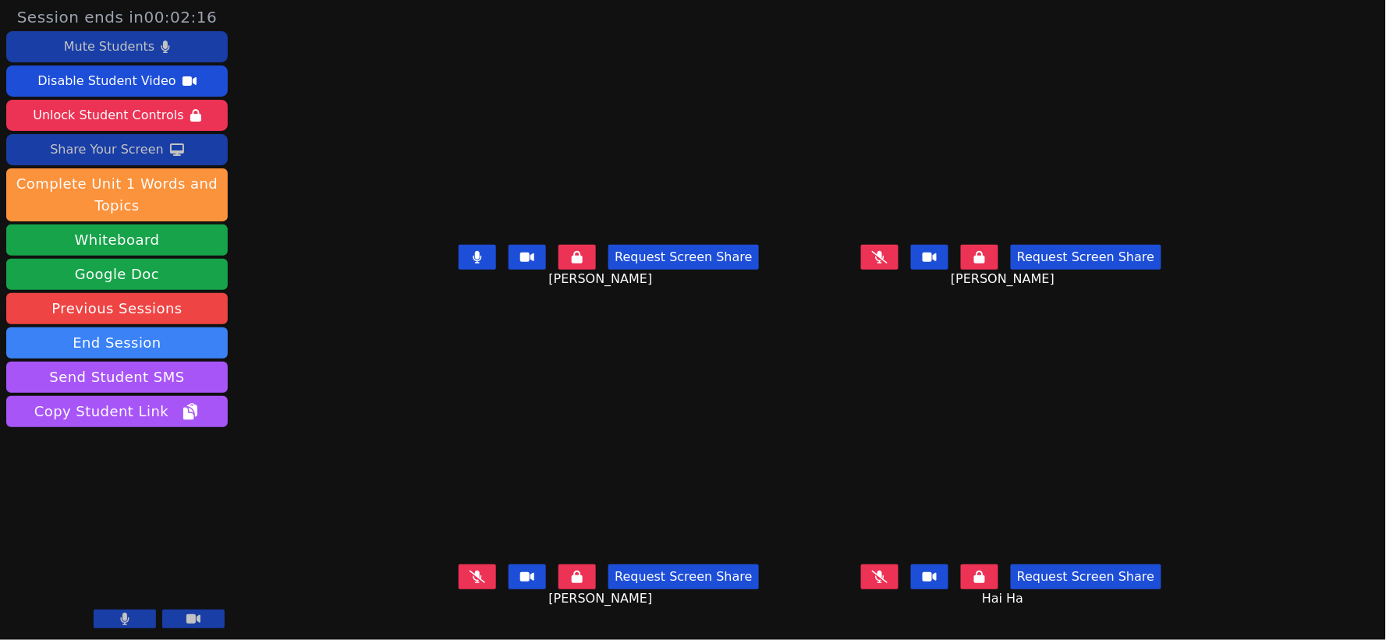
click at [474, 264] on icon at bounding box center [478, 257] width 9 height 12
click at [888, 584] on icon at bounding box center [880, 577] width 16 height 12
click at [861, 565] on button at bounding box center [879, 577] width 37 height 25
click at [888, 584] on icon at bounding box center [880, 577] width 16 height 12
click at [885, 584] on icon at bounding box center [880, 577] width 9 height 12
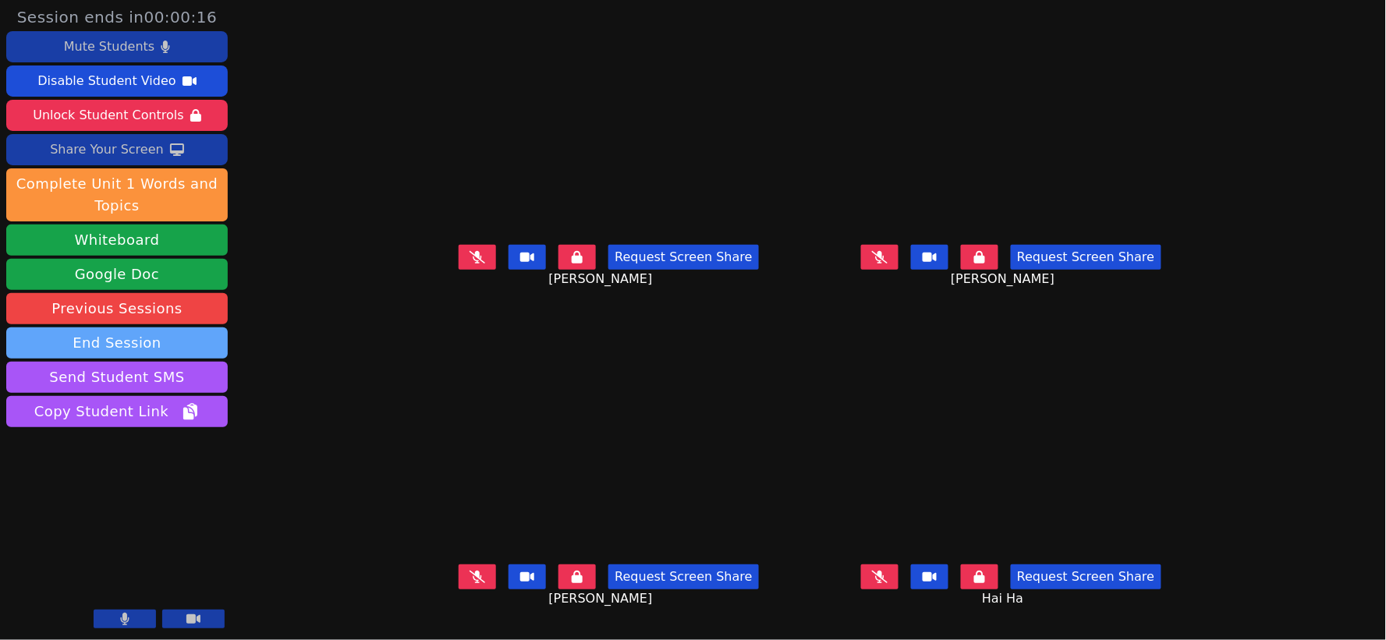
click at [158, 349] on button "End Session" at bounding box center [117, 343] width 222 height 31
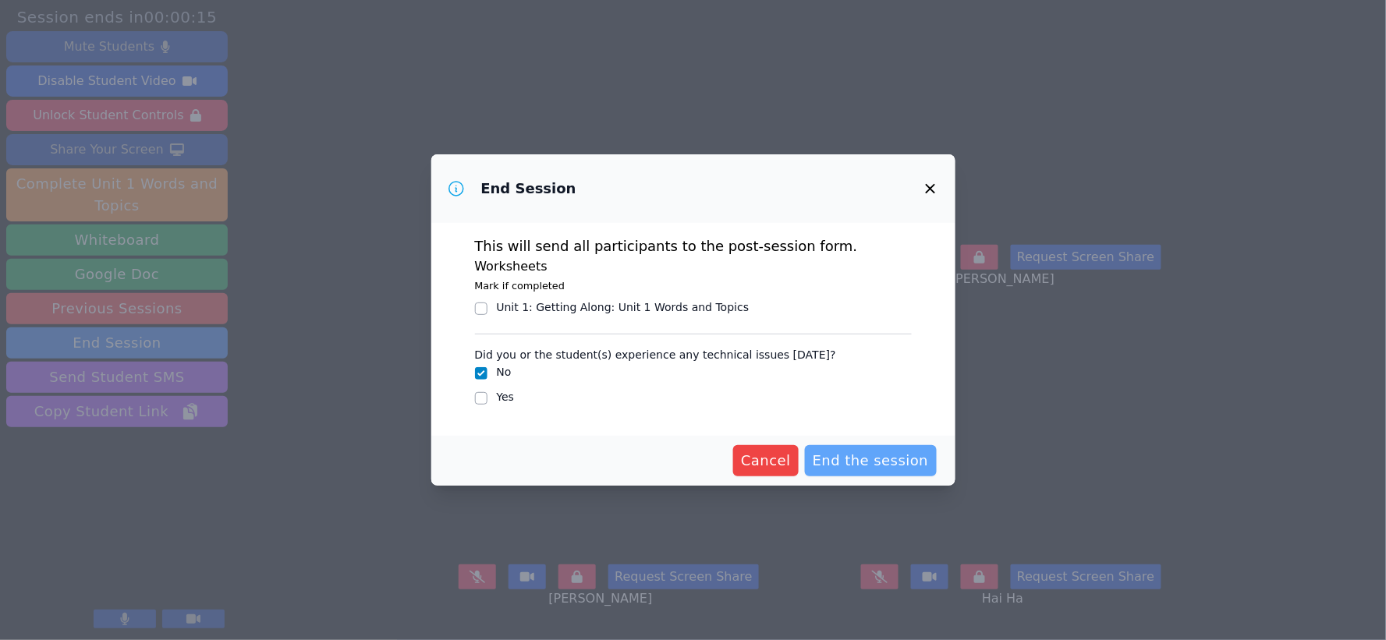
click at [853, 462] on span "End the session" at bounding box center [871, 461] width 116 height 22
